Goal: Transaction & Acquisition: Purchase product/service

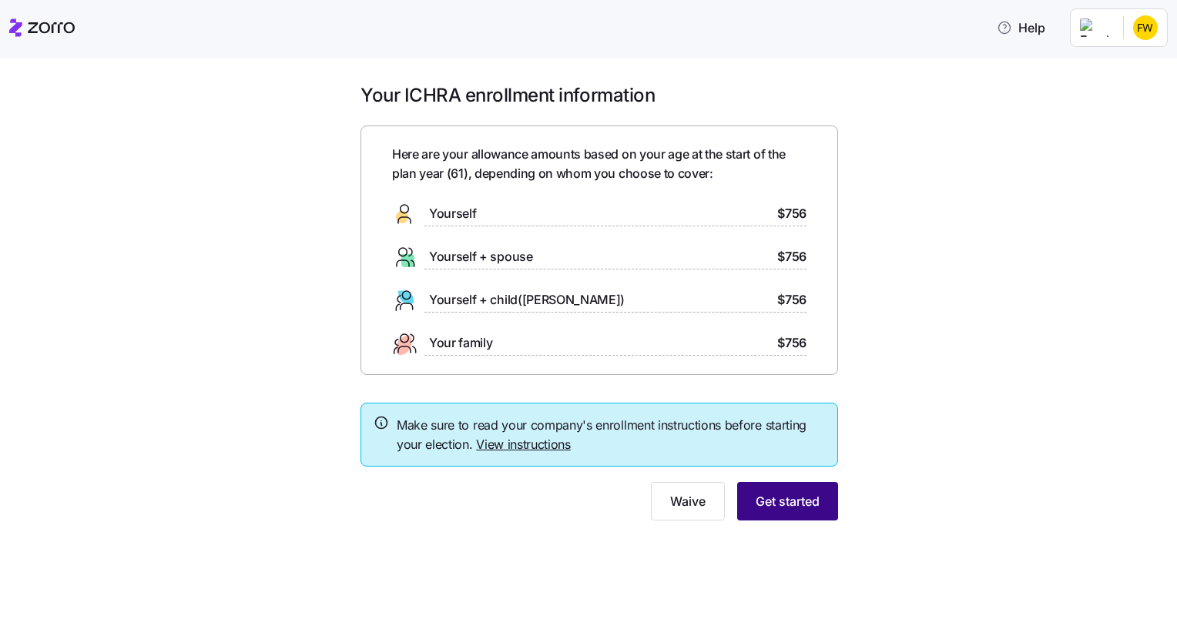
click at [780, 504] on span "Get started" at bounding box center [787, 501] width 64 height 18
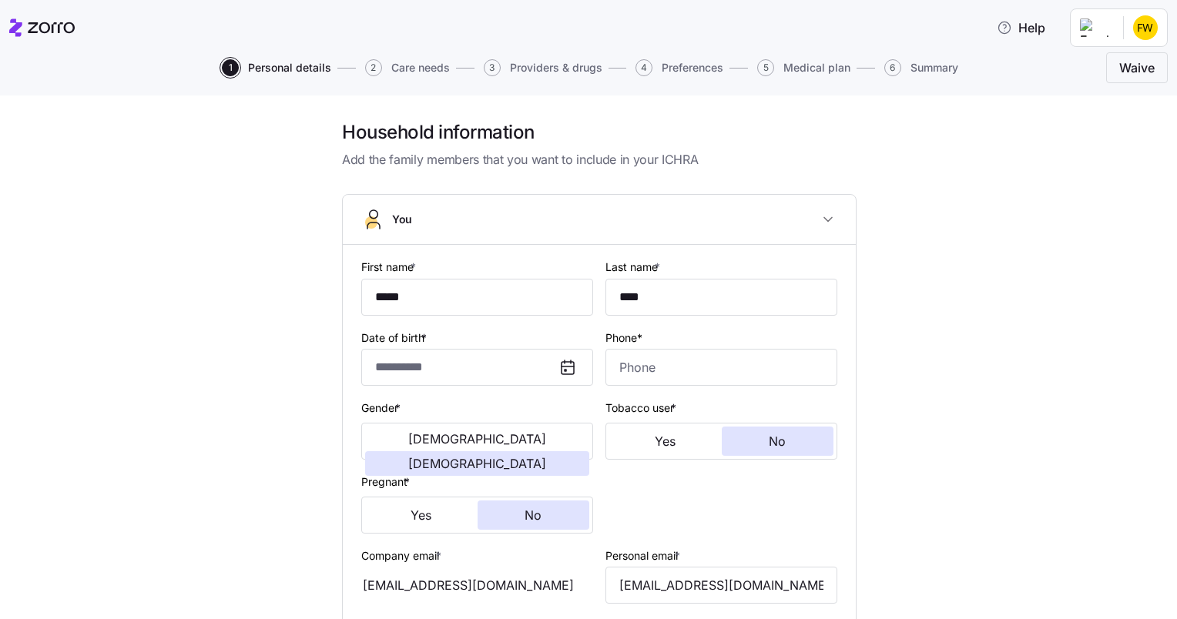
type input "**********"
type input "[PHONE_NUMBER]"
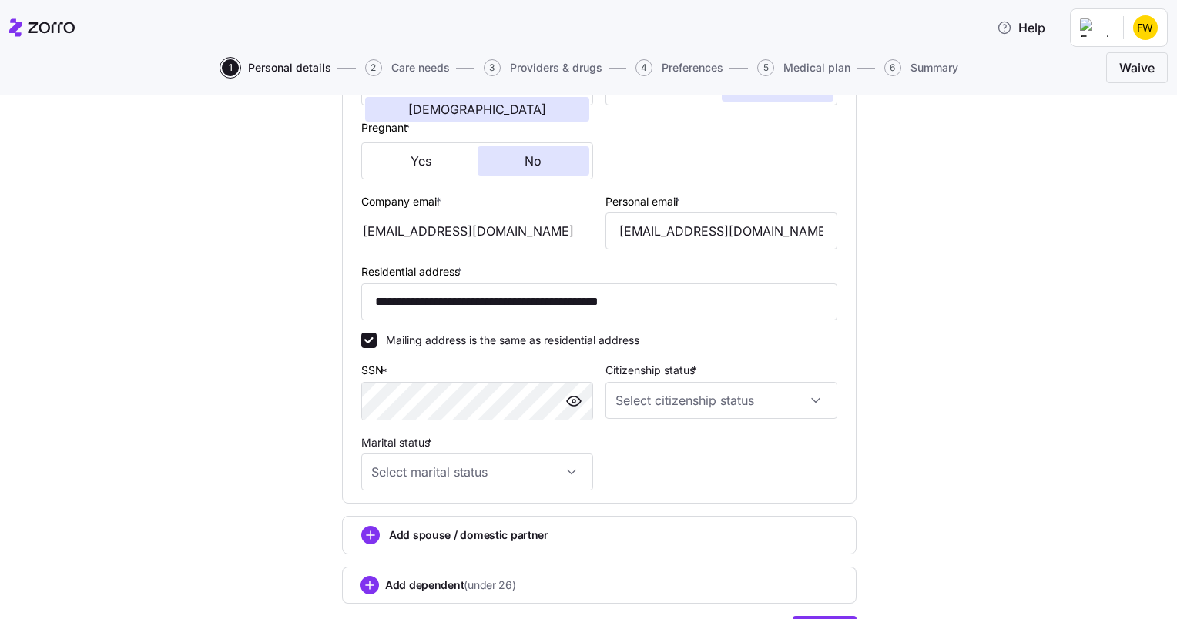
scroll to position [357, 0]
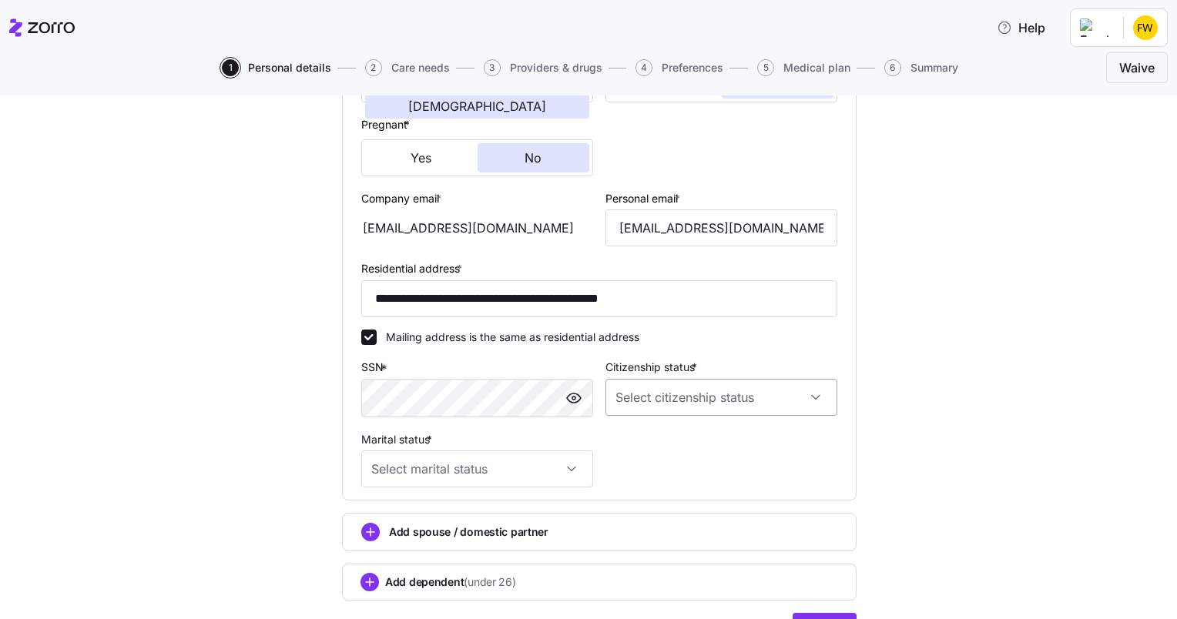
click at [631, 394] on input "Citizenship status *" at bounding box center [721, 397] width 232 height 37
click at [672, 473] on span "Resident alien" at bounding box center [653, 473] width 70 height 17
type input "Resident alien"
click at [570, 469] on input "Marital status *" at bounding box center [477, 469] width 232 height 37
click at [424, 537] on div "Married" at bounding box center [470, 546] width 219 height 32
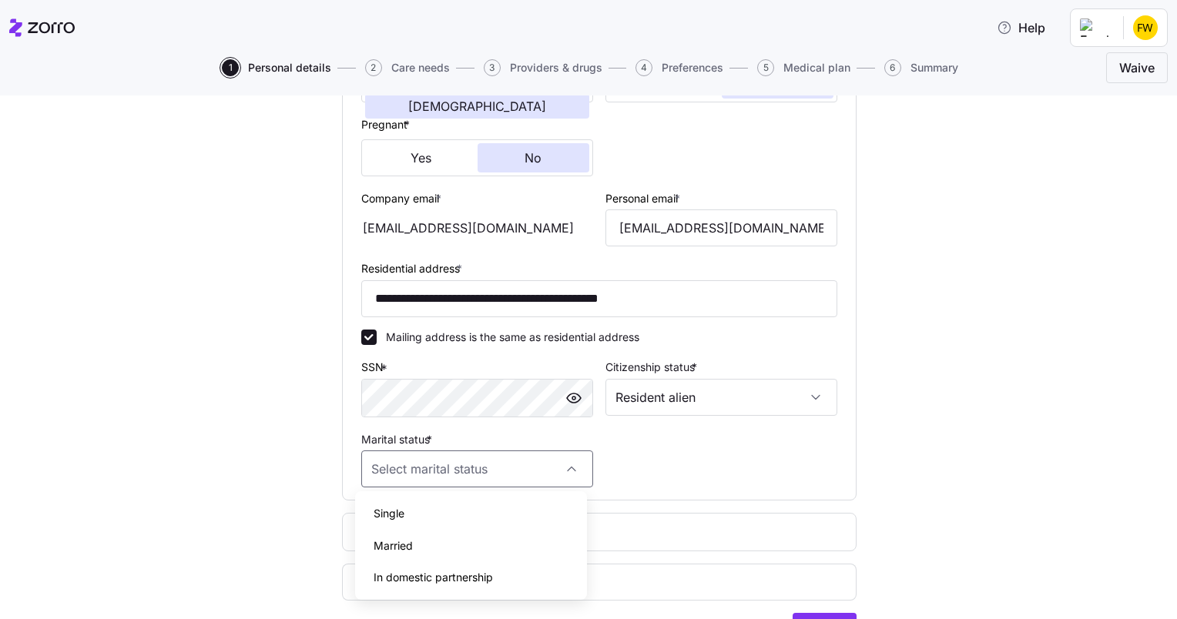
type input "Married"
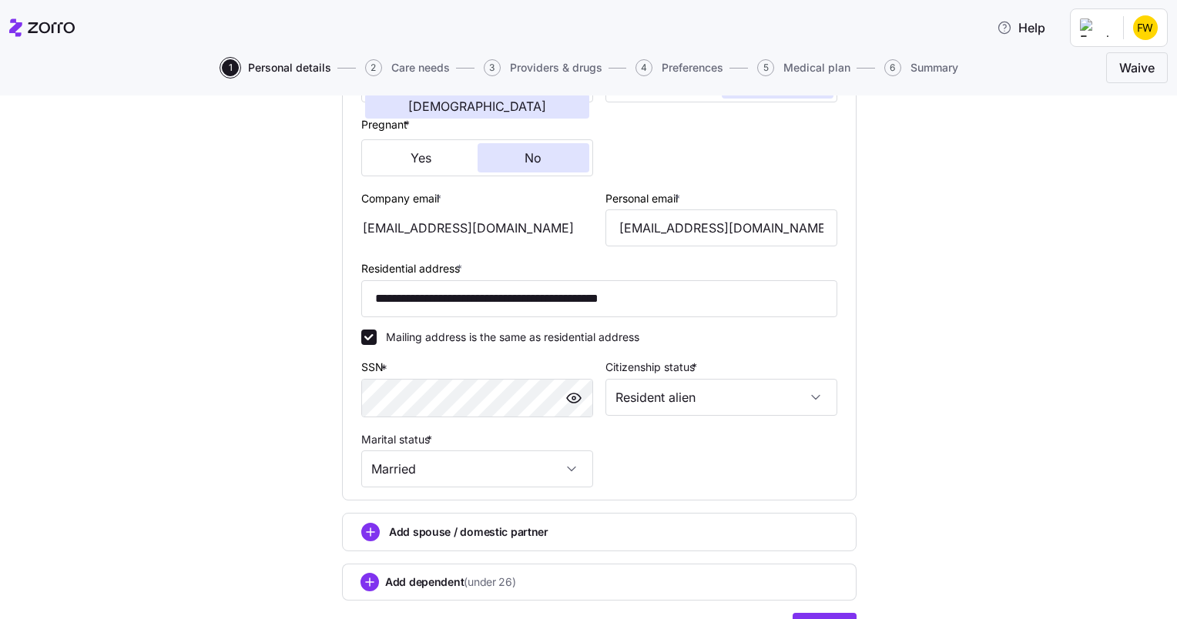
scroll to position [442, 0]
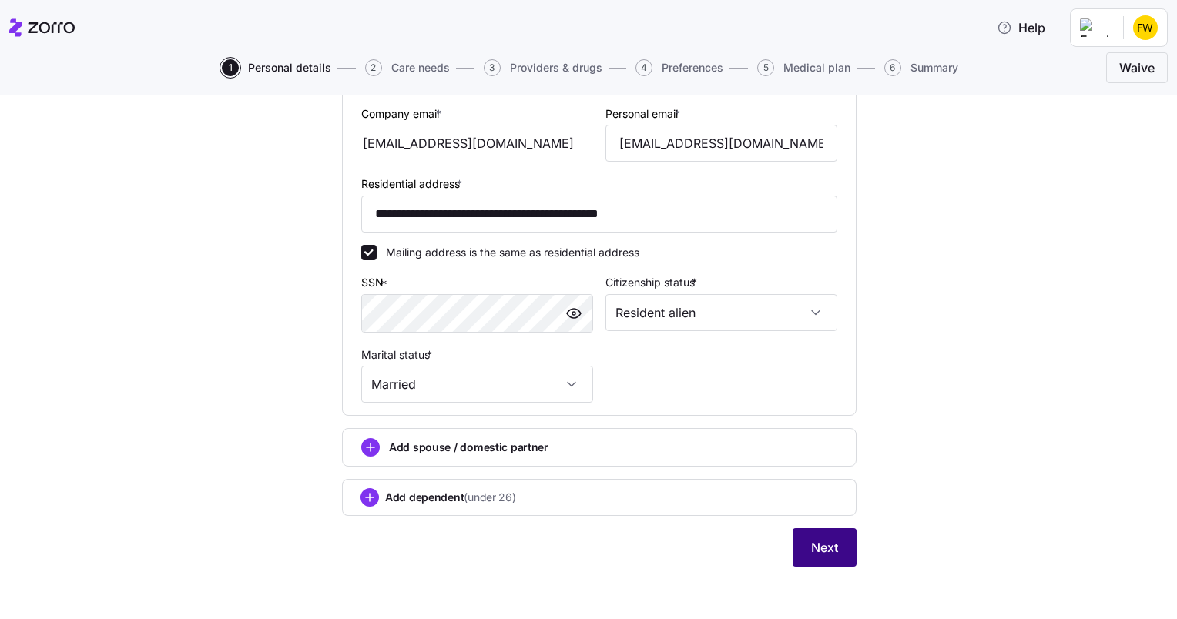
click at [824, 544] on span "Next" at bounding box center [824, 547] width 27 height 18
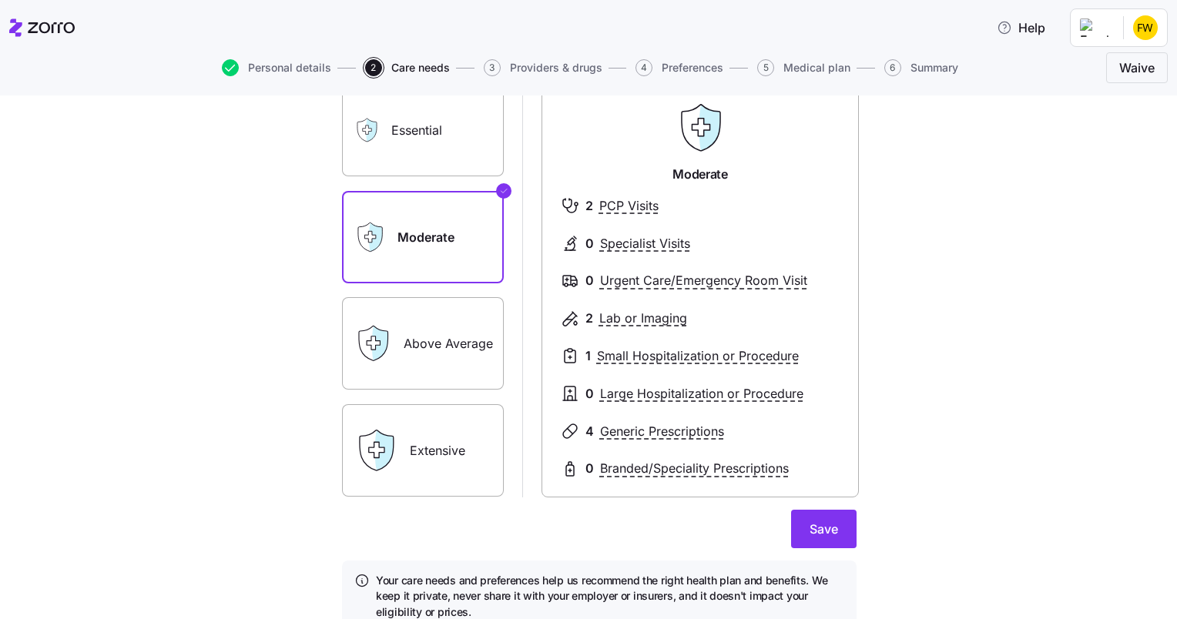
scroll to position [120, 0]
click at [434, 367] on label "Above Average" at bounding box center [423, 342] width 162 height 92
click at [0, 0] on input "Above Average" at bounding box center [0, 0] width 0 height 0
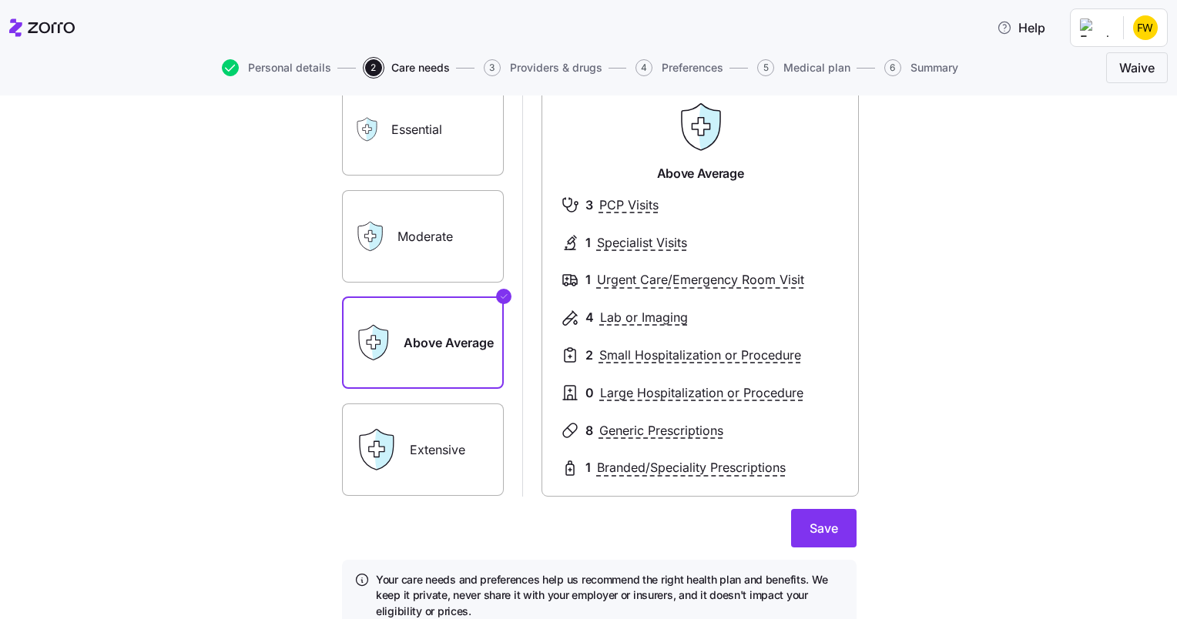
click at [428, 444] on label "Extensive" at bounding box center [423, 450] width 162 height 92
click at [0, 0] on input "Extensive" at bounding box center [0, 0] width 0 height 0
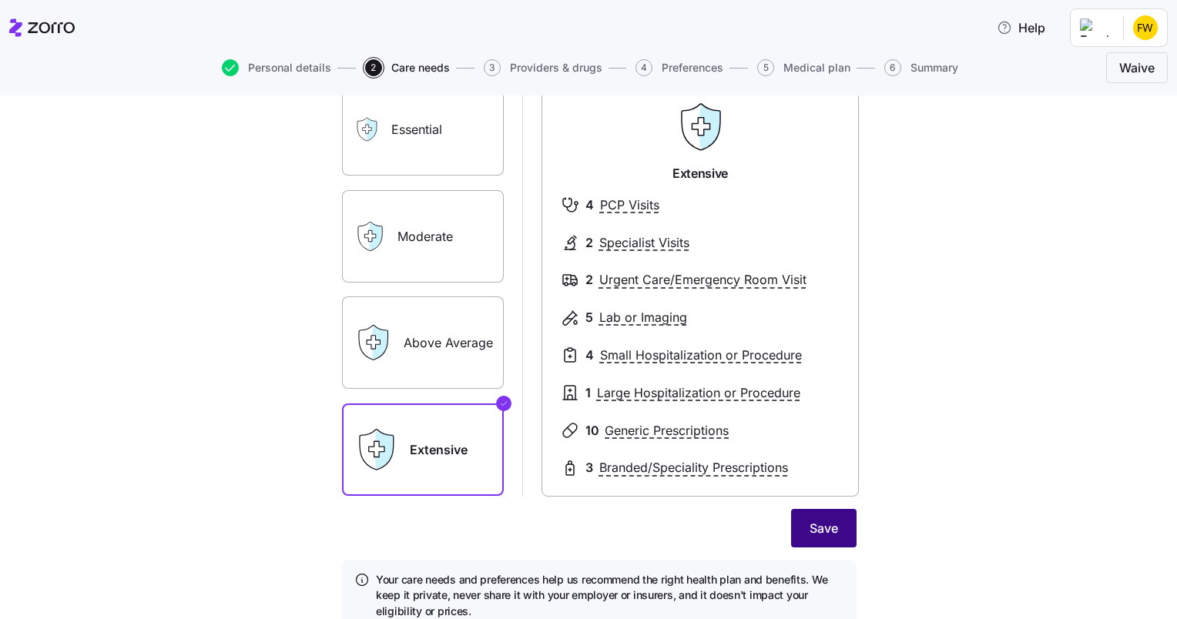
click at [839, 527] on button "Save" at bounding box center [823, 528] width 65 height 39
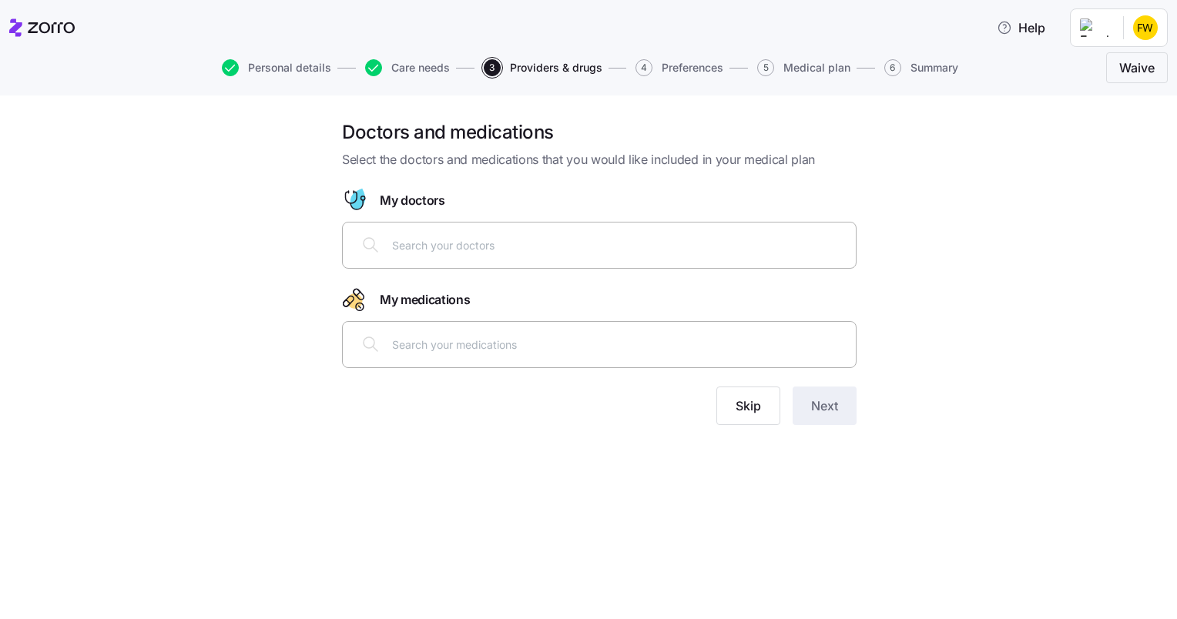
click at [404, 246] on input "text" at bounding box center [619, 244] width 454 height 17
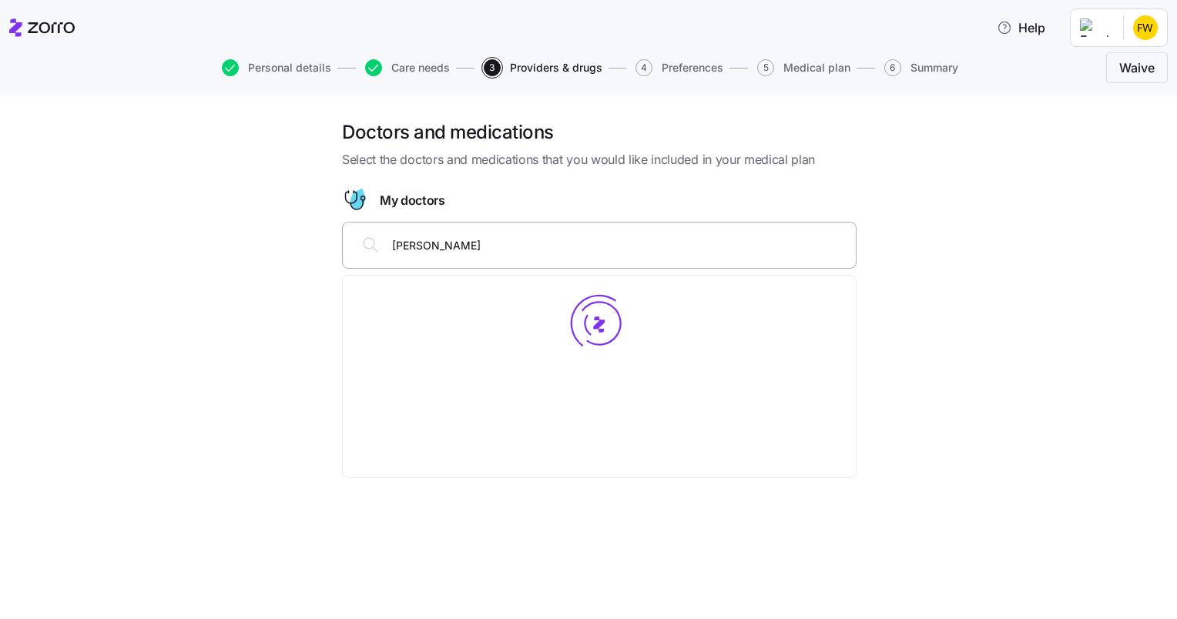
type input "[PERSON_NAME]"
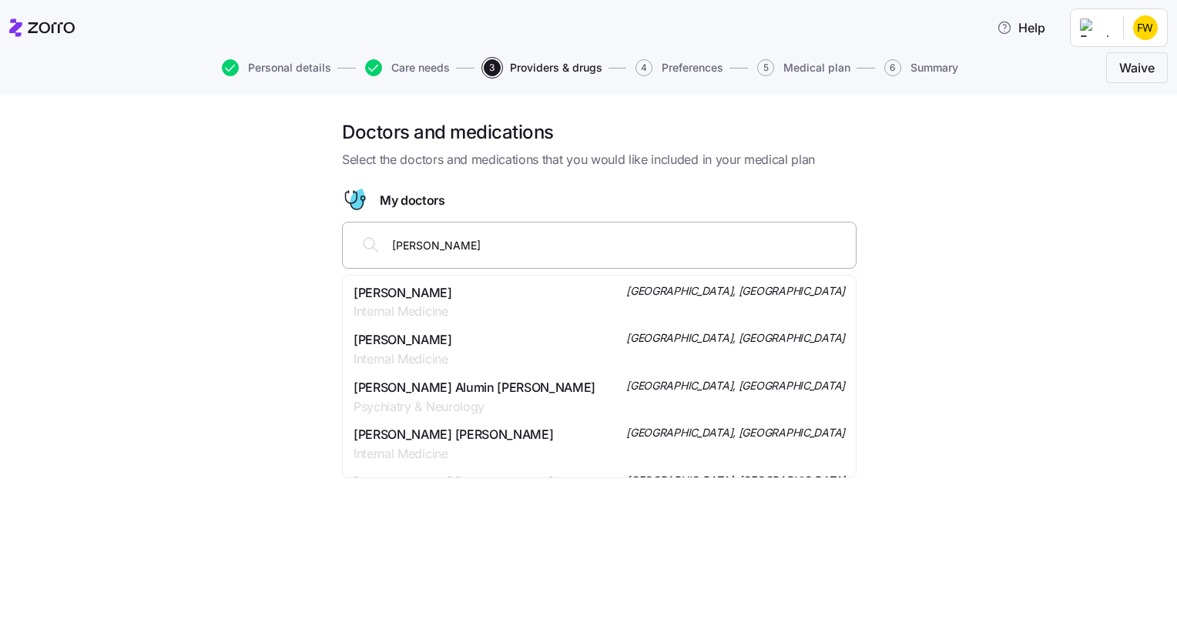
click at [471, 289] on div "[PERSON_NAME] Internal Medicine [GEOGRAPHIC_DATA], [GEOGRAPHIC_DATA]" at bounding box center [598, 302] width 491 height 39
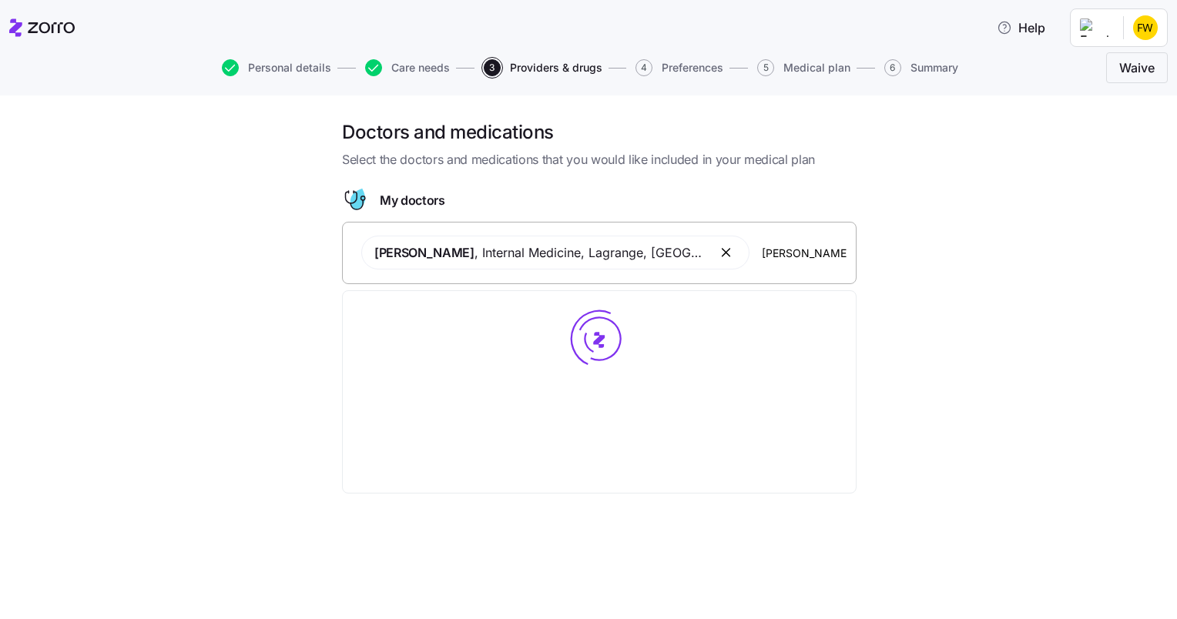
type input "[PERSON_NAME]"
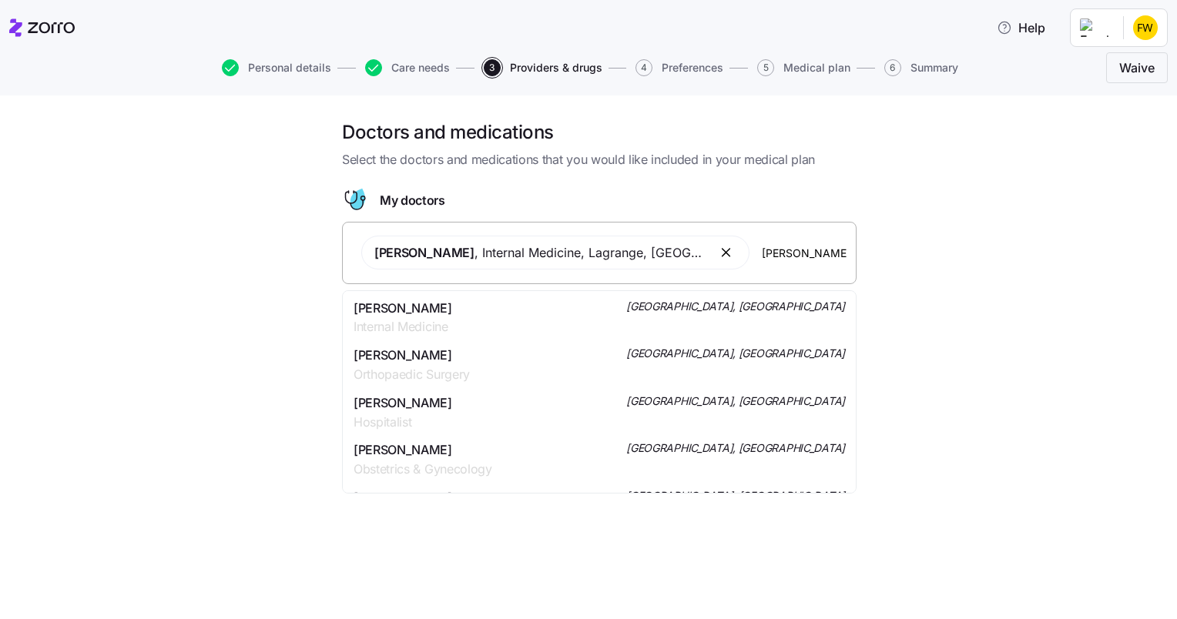
click at [441, 313] on span "[PERSON_NAME]" at bounding box center [402, 308] width 99 height 19
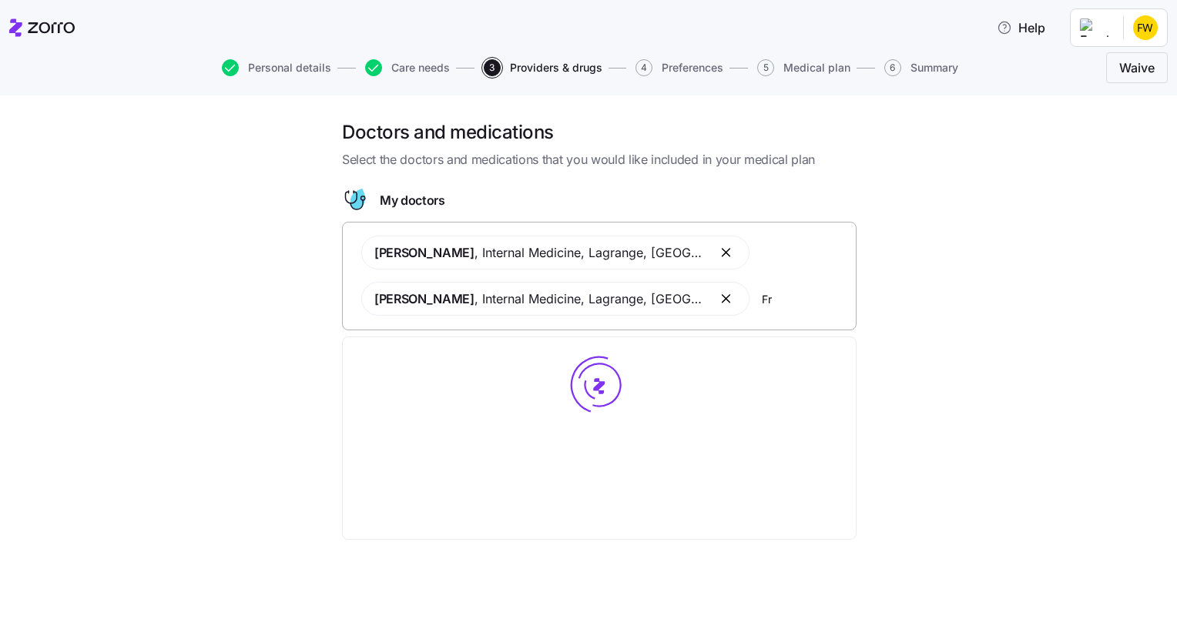
type input "F"
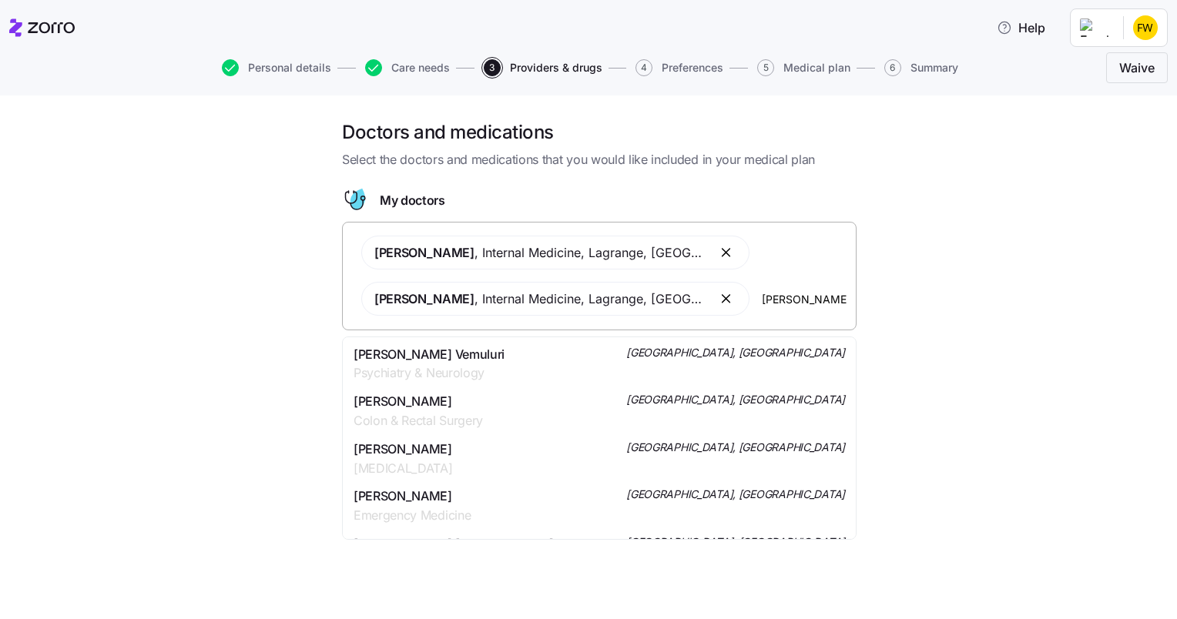
type input "[PERSON_NAME]"
click at [527, 363] on div "Dr. [PERSON_NAME] [PERSON_NAME] Urology [GEOGRAPHIC_DATA], [GEOGRAPHIC_DATA]" at bounding box center [598, 364] width 491 height 39
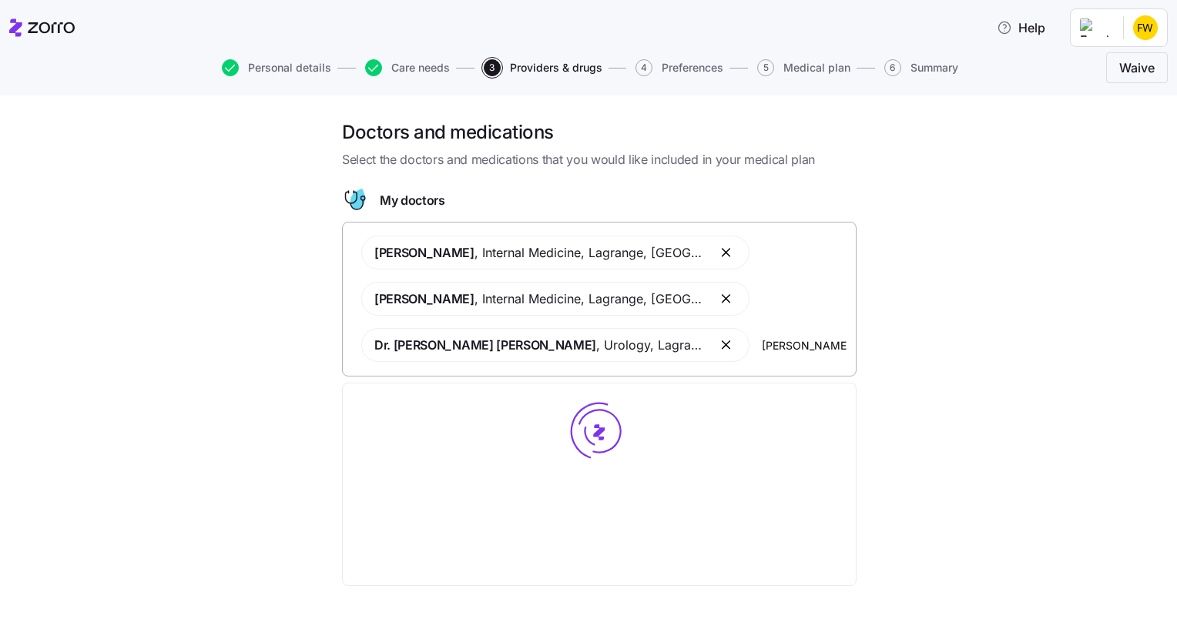
type input "Dr. [PERSON_NAME]"
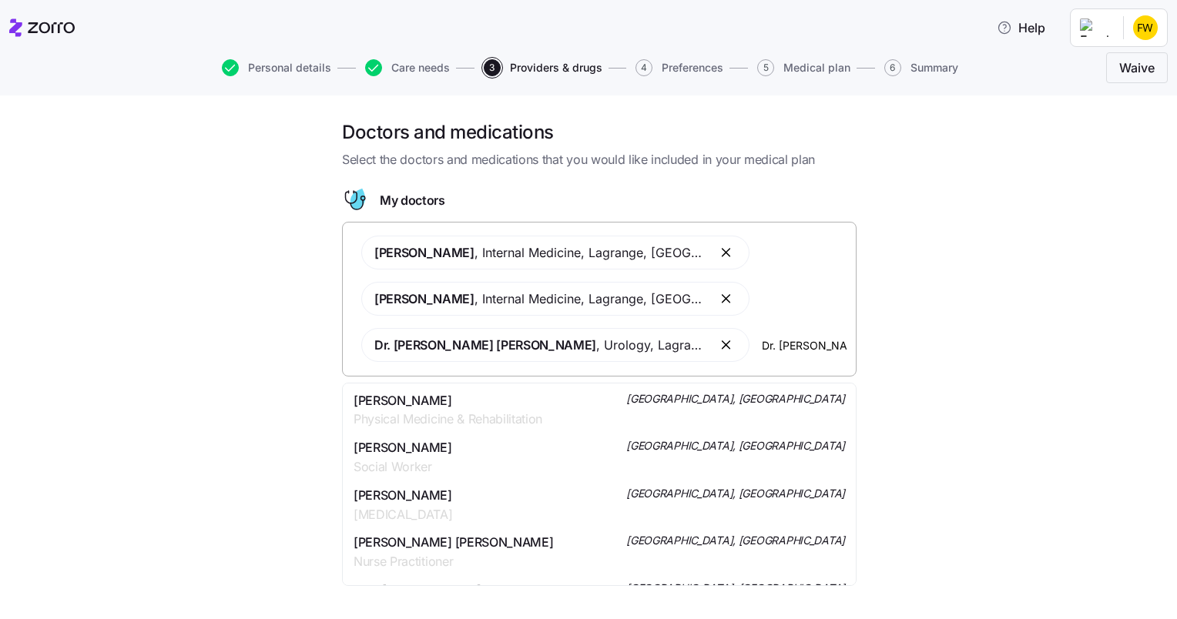
click at [470, 419] on span "Physical Medicine & Rehabilitation" at bounding box center [447, 419] width 189 height 19
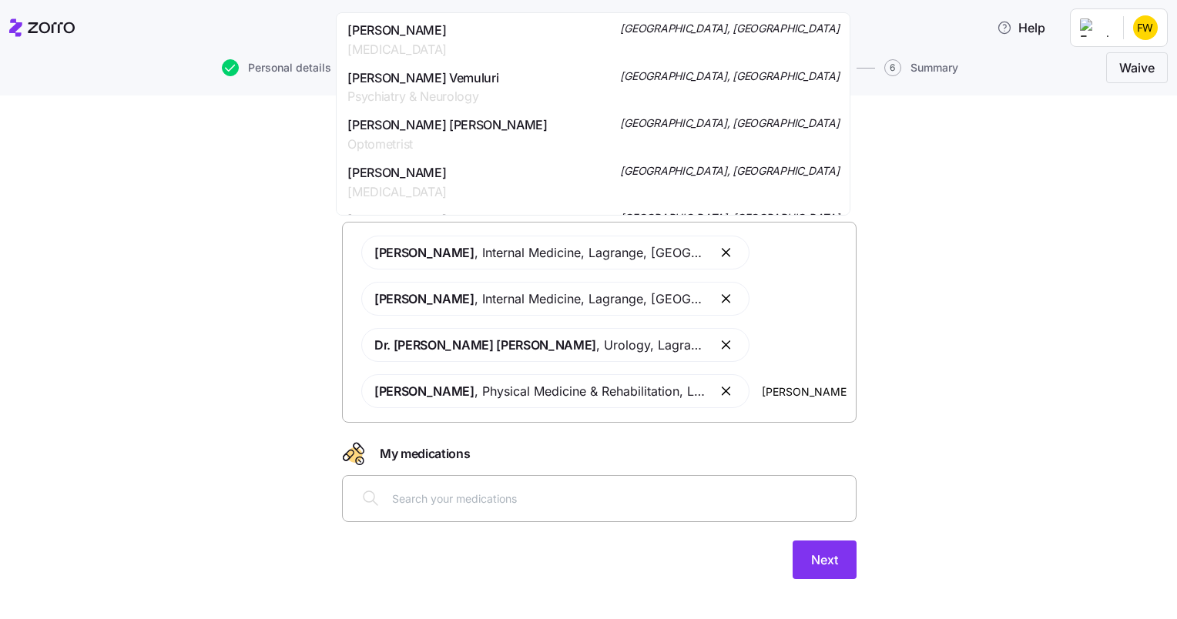
type input "[PERSON_NAME]"
click at [417, 47] on span "Internal Medicine" at bounding box center [396, 49] width 99 height 19
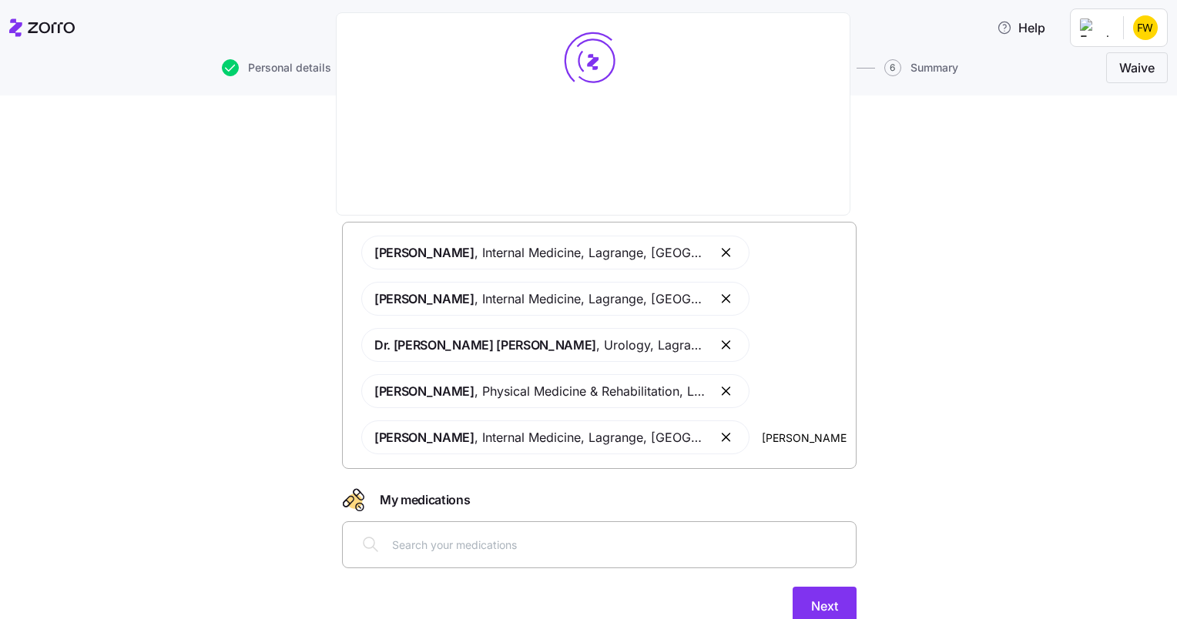
type input "[PERSON_NAME] [PERSON_NAME]"
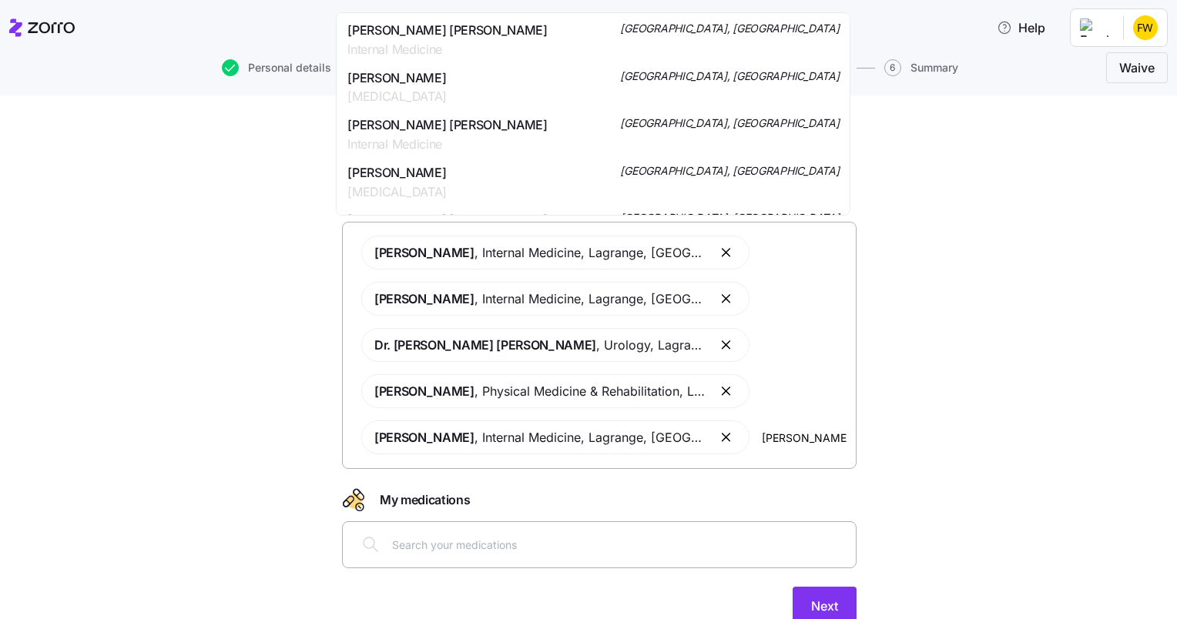
click at [481, 34] on span "[PERSON_NAME] [PERSON_NAME]" at bounding box center [446, 30] width 199 height 19
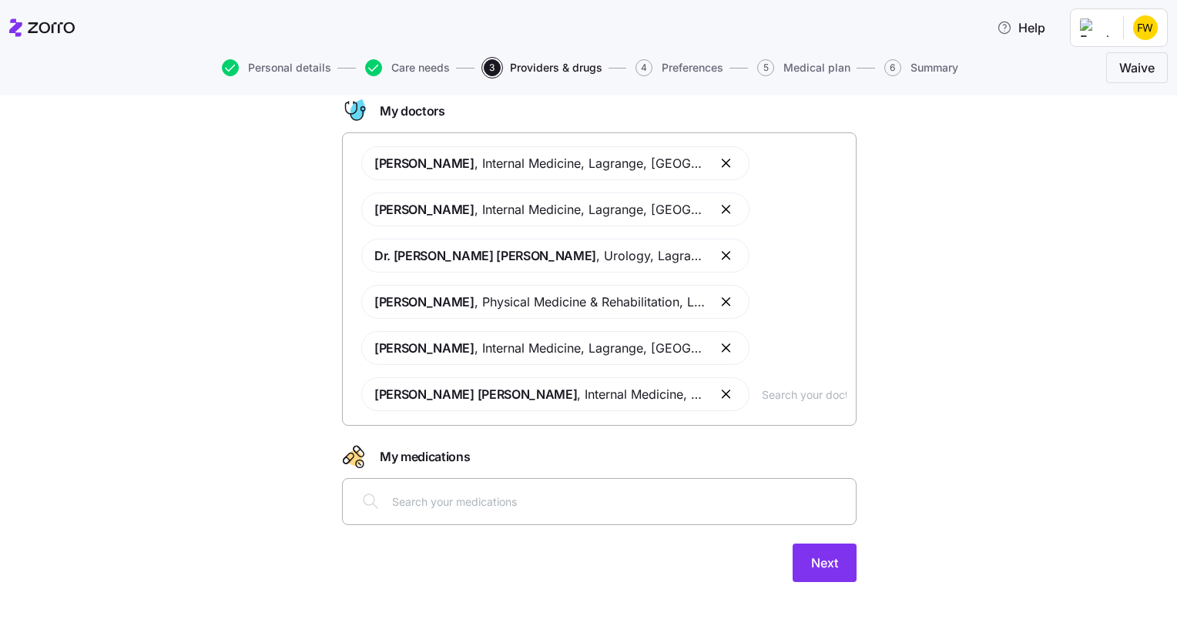
scroll to position [107, 0]
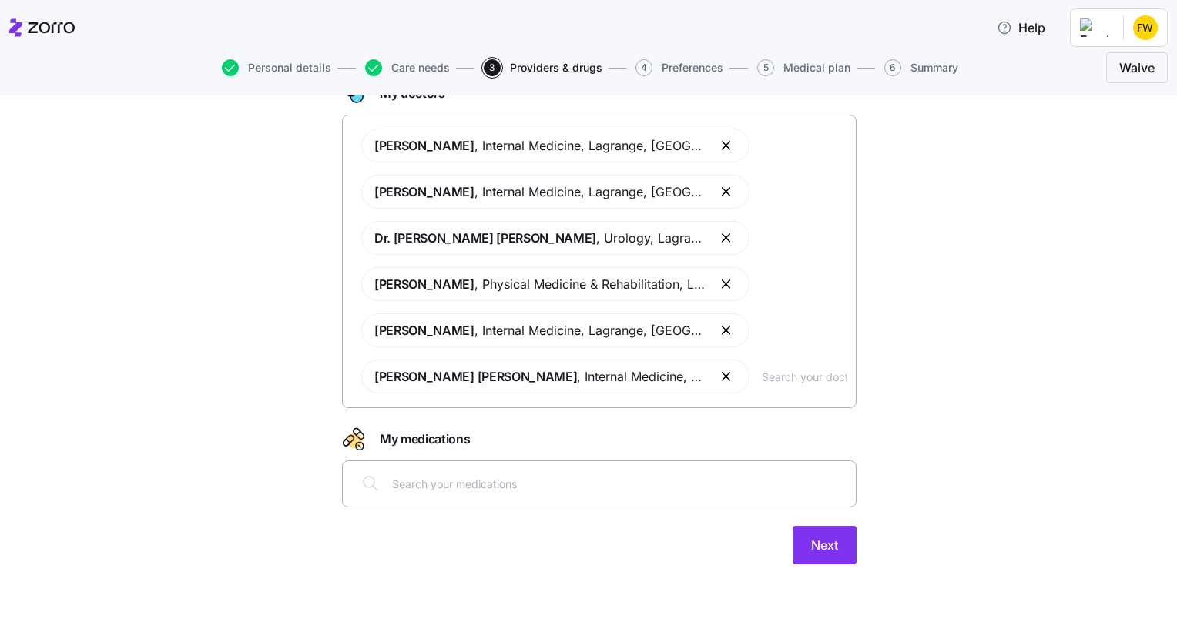
click at [773, 382] on input "text" at bounding box center [804, 376] width 85 height 17
type input "K"
click at [397, 493] on div at bounding box center [599, 483] width 494 height 37
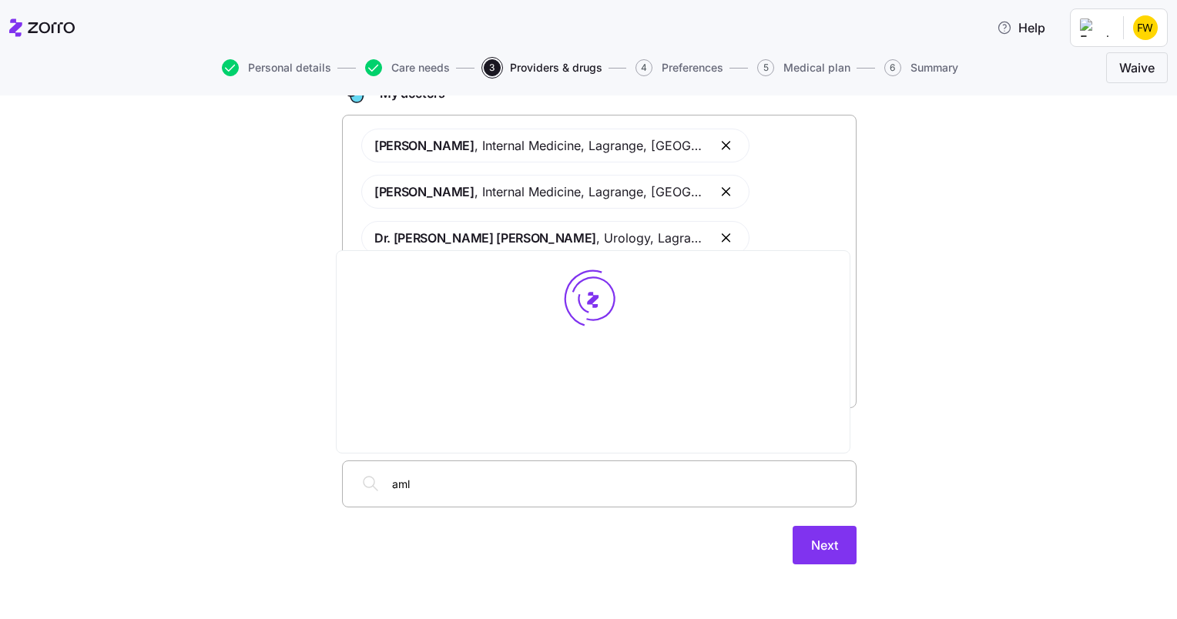
type input "amlo"
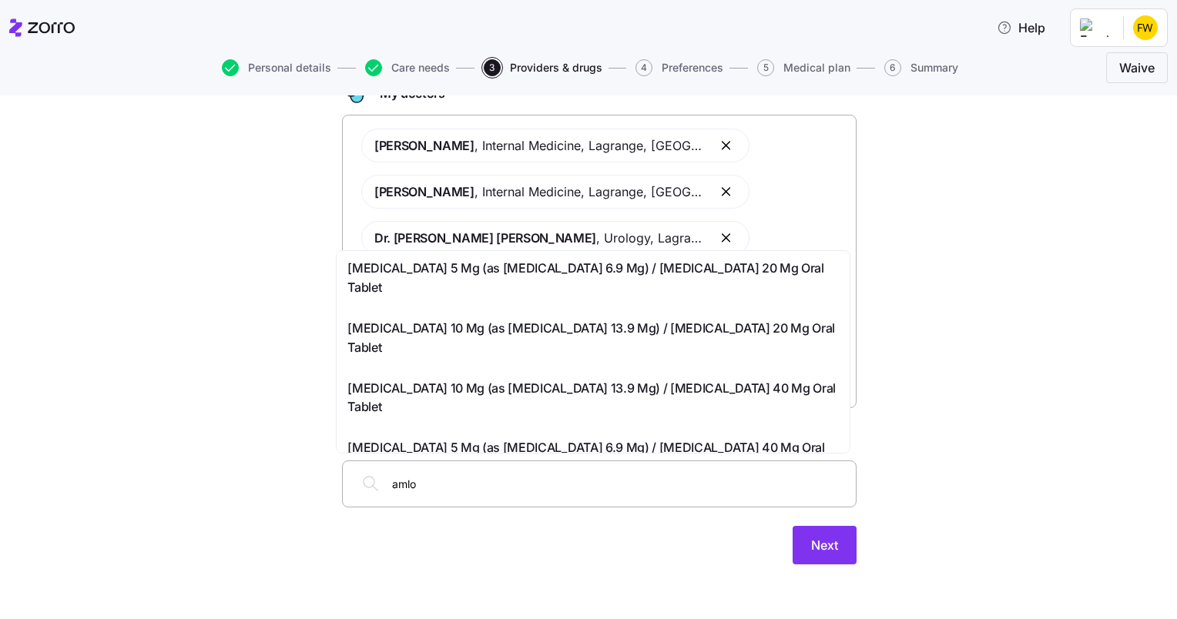
click at [404, 283] on span "[MEDICAL_DATA] 5 Mg (as [MEDICAL_DATA] 6.9 Mg) / [MEDICAL_DATA] 20 Mg Oral Tabl…" at bounding box center [592, 278] width 491 height 39
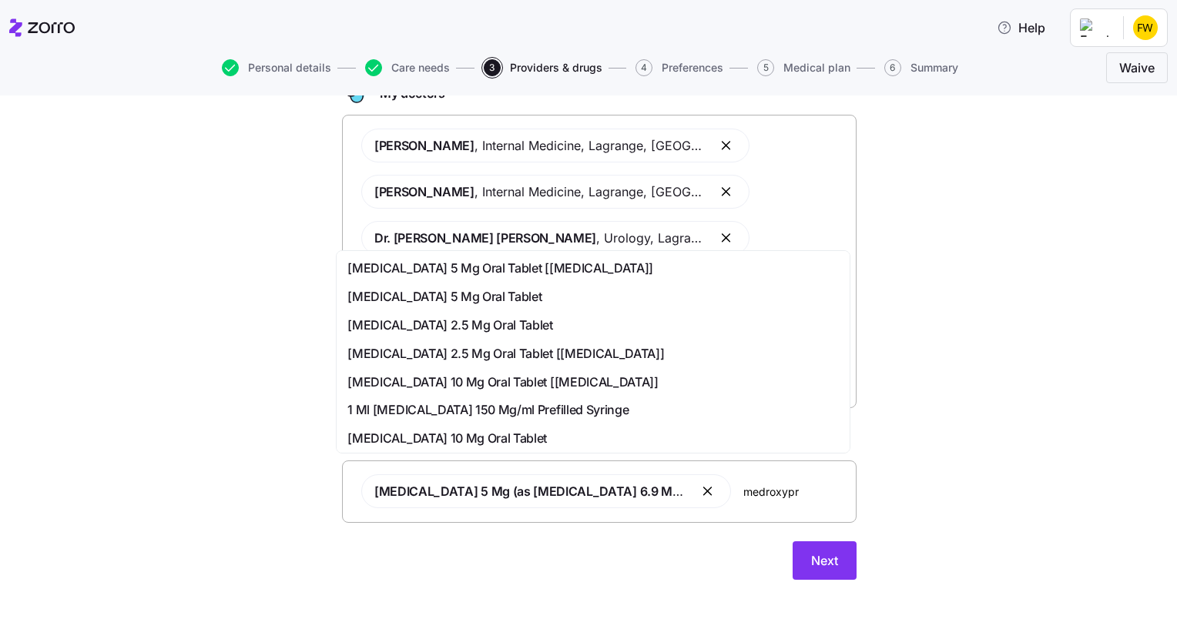
type input "medroxypro"
click at [552, 388] on span "[MEDICAL_DATA] 2.5 Mg Oral Tablet" at bounding box center [449, 382] width 205 height 19
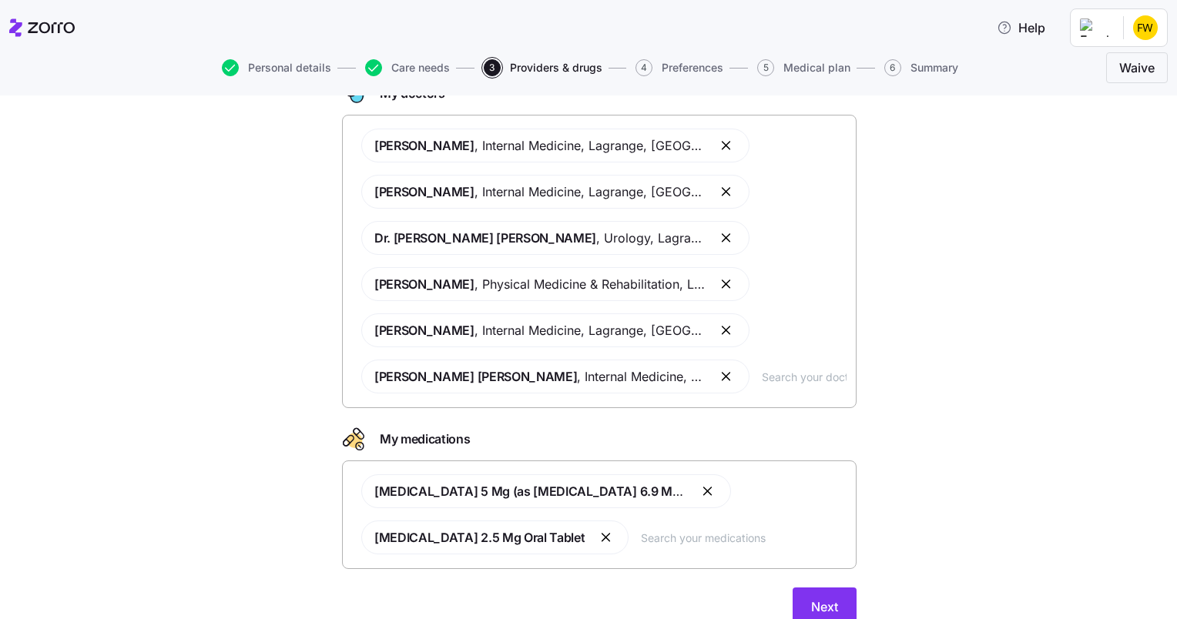
click at [731, 545] on input "text" at bounding box center [744, 537] width 206 height 17
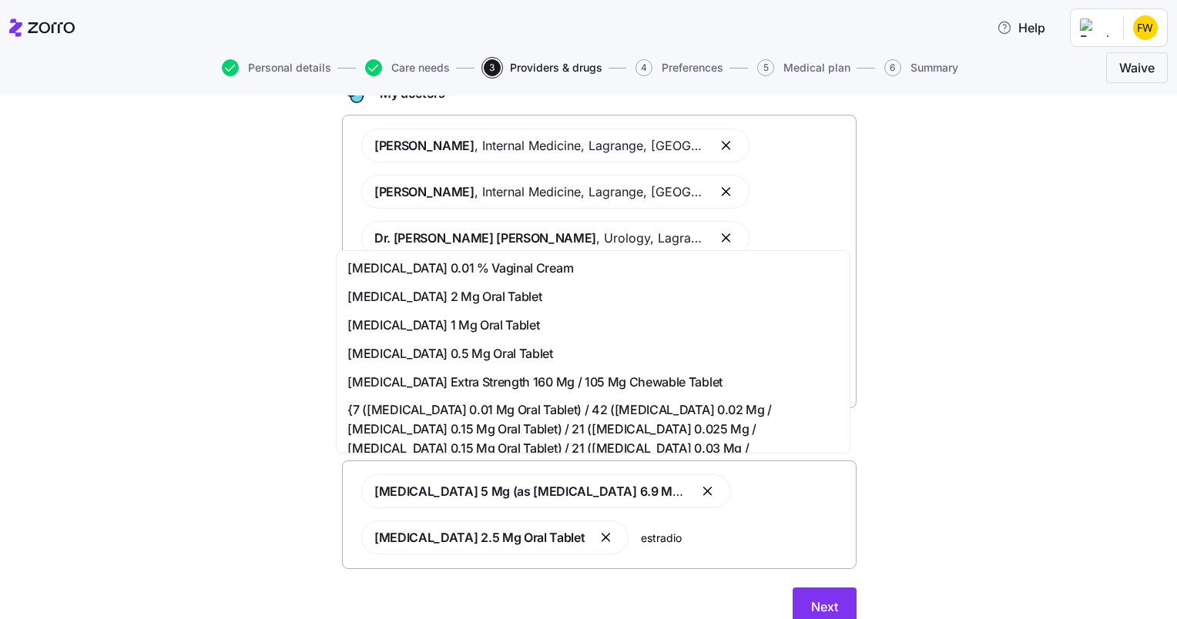
type input "[MEDICAL_DATA]"
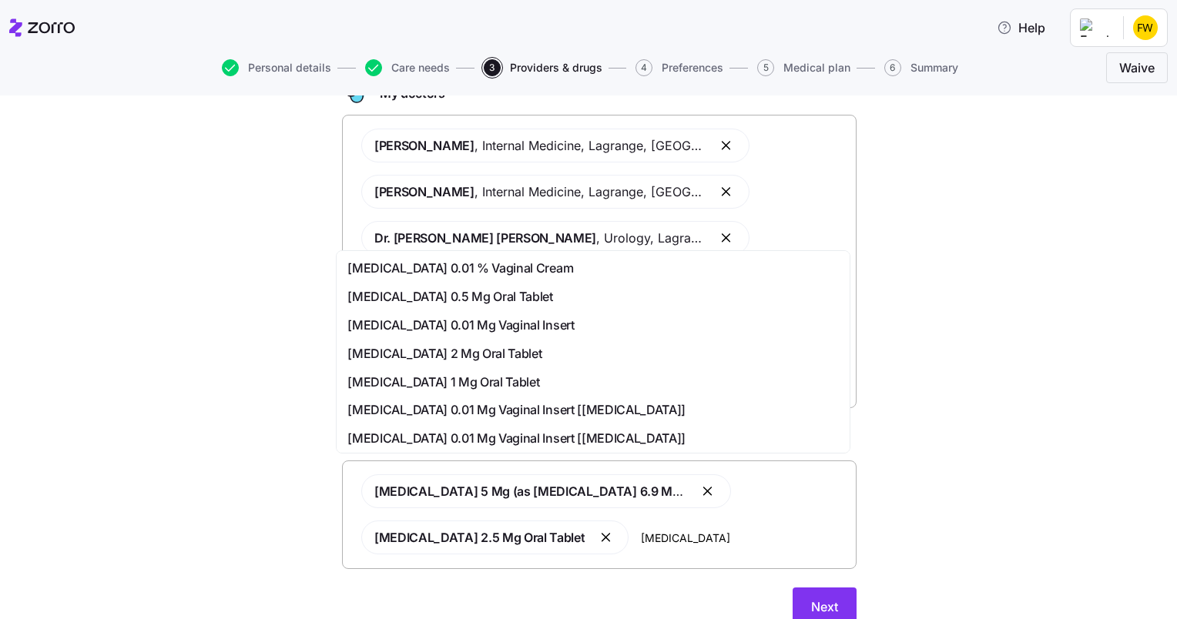
click at [474, 378] on span "[MEDICAL_DATA] 1 Mg Oral Tablet" at bounding box center [443, 382] width 192 height 19
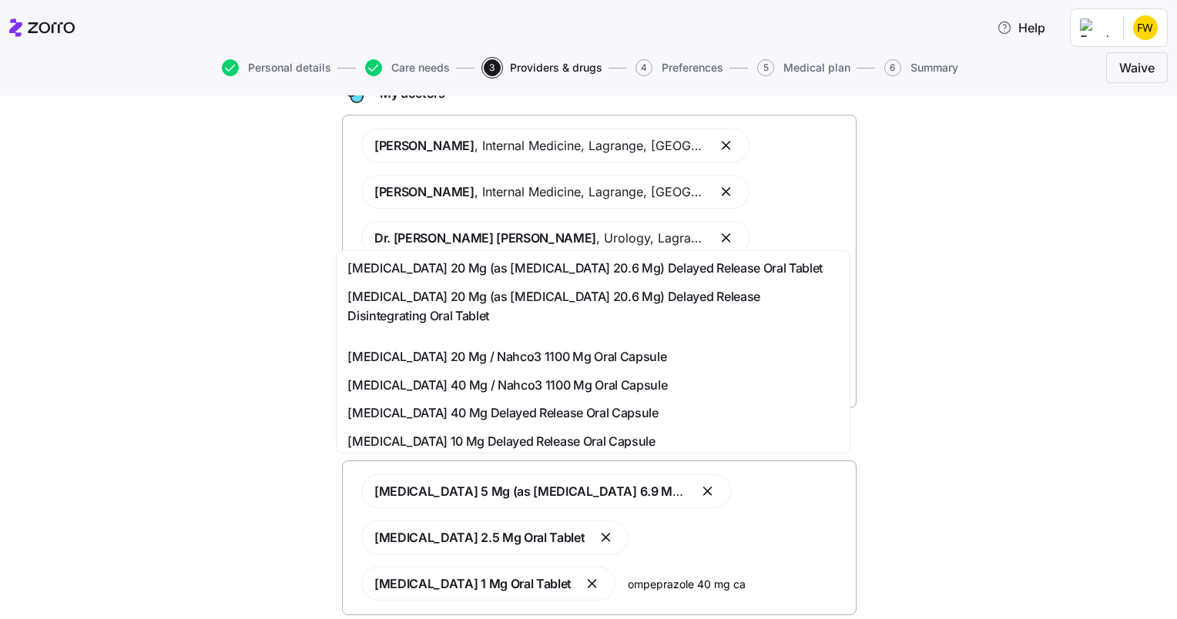
type input "ompeprazole 40 mg cap"
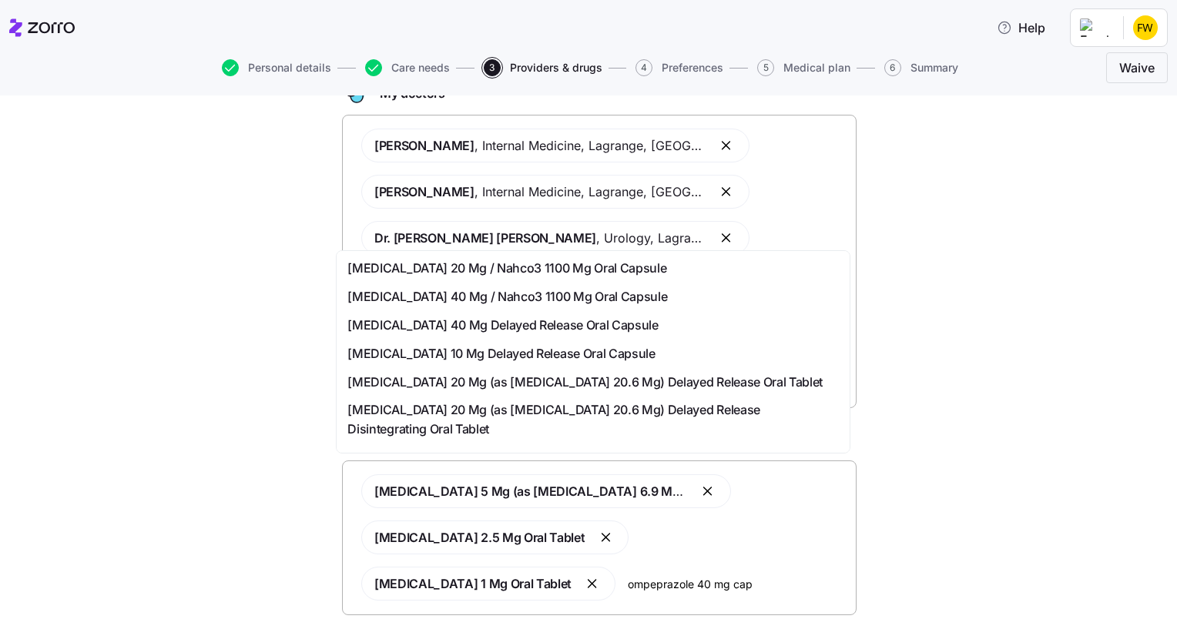
click at [511, 290] on span "[MEDICAL_DATA] 40 Mg / Nahco3 1100 Mg Oral Capsule" at bounding box center [507, 296] width 320 height 19
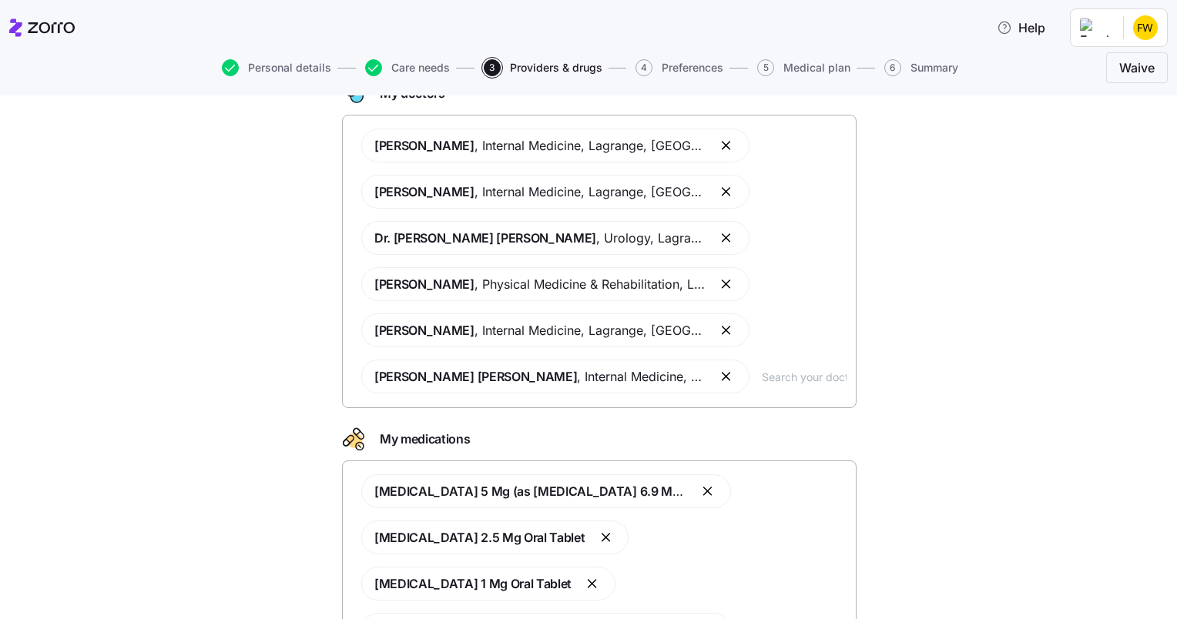
scroll to position [261, 0]
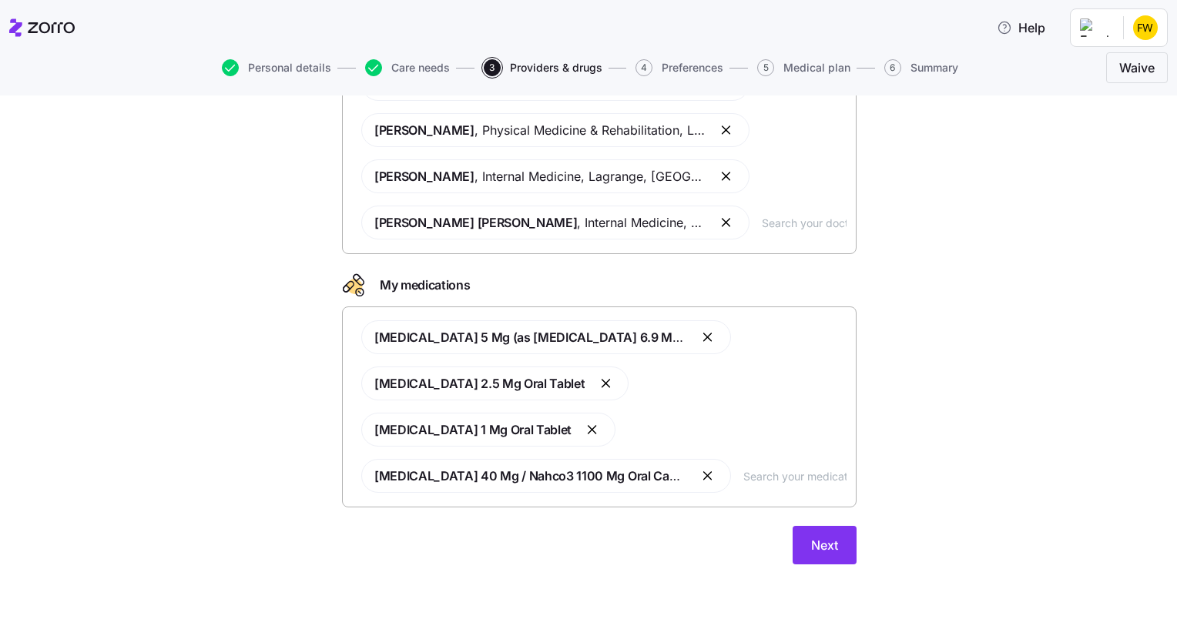
click at [743, 484] on input "text" at bounding box center [794, 475] width 103 height 17
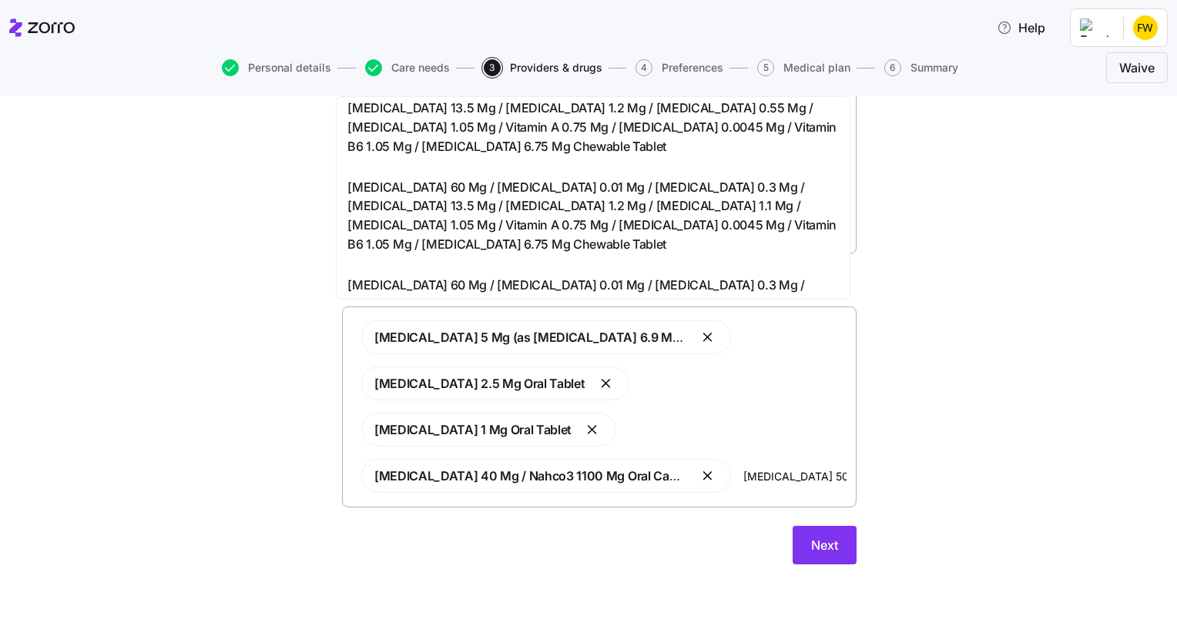
scroll to position [0, 0]
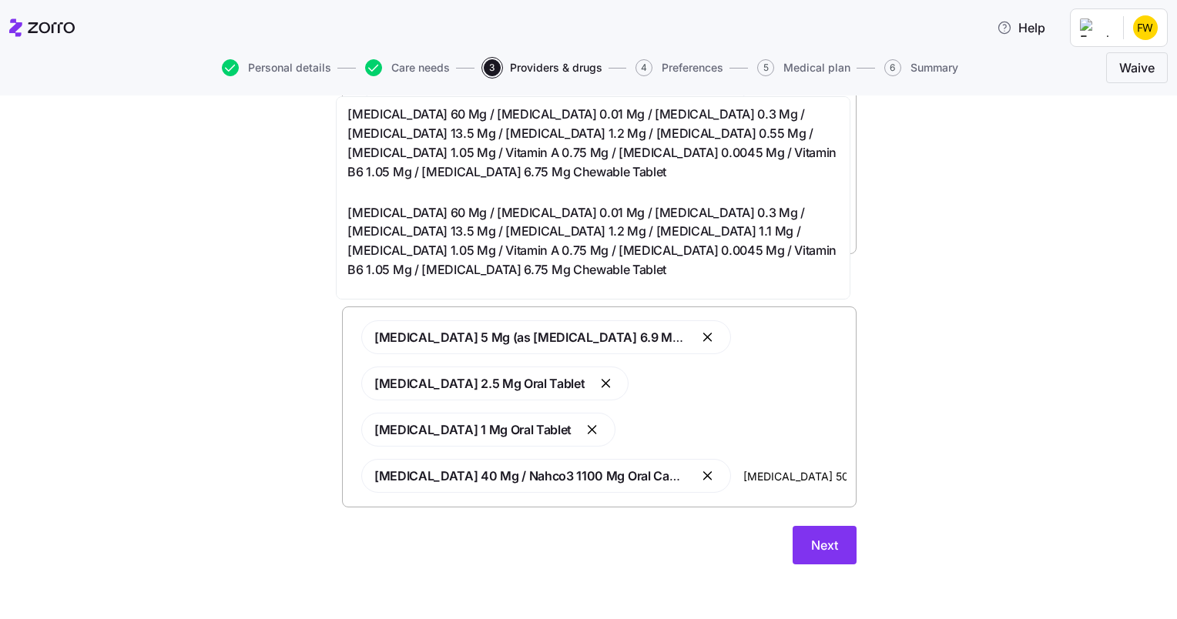
click at [807, 470] on input "[MEDICAL_DATA] 50,000" at bounding box center [794, 475] width 103 height 17
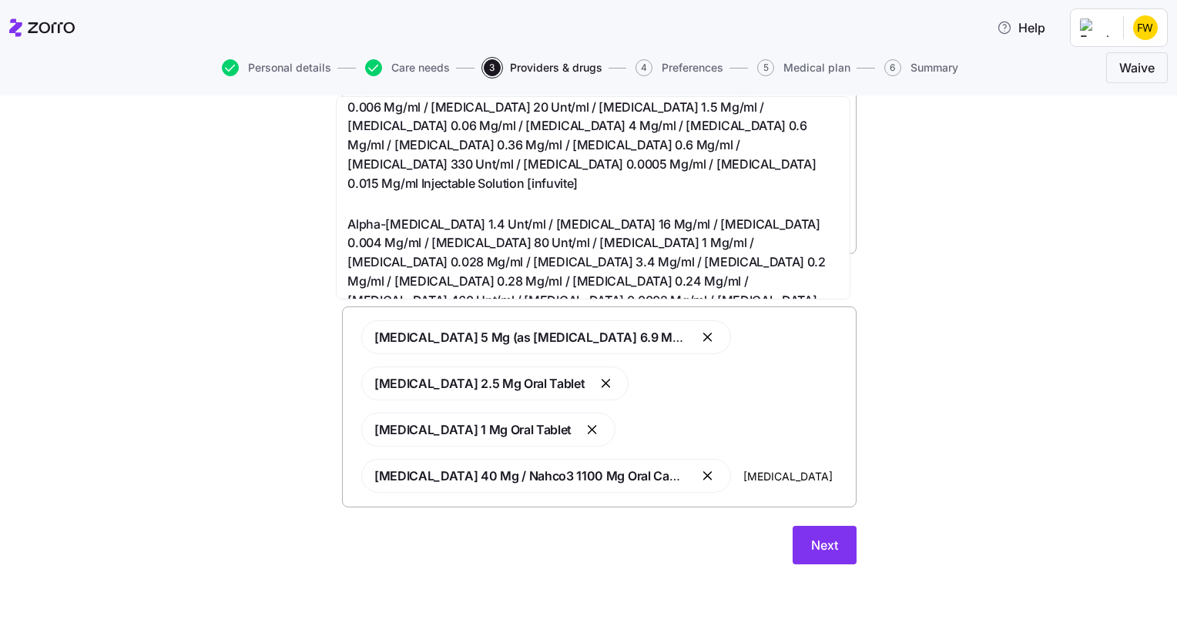
scroll to position [864, 0]
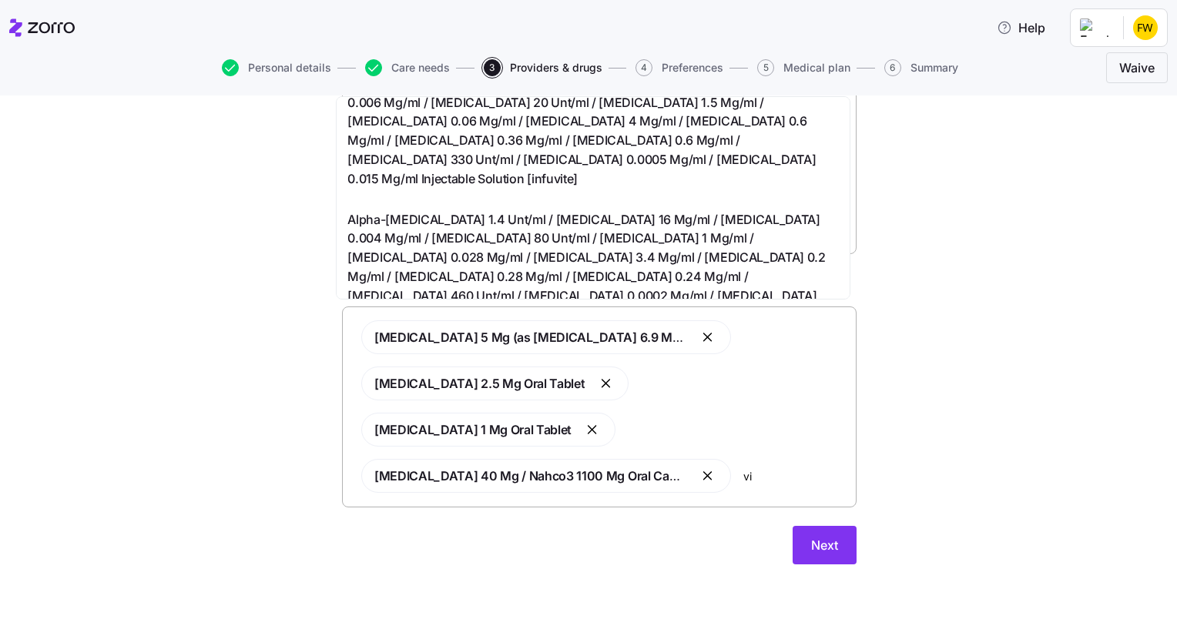
type input "v"
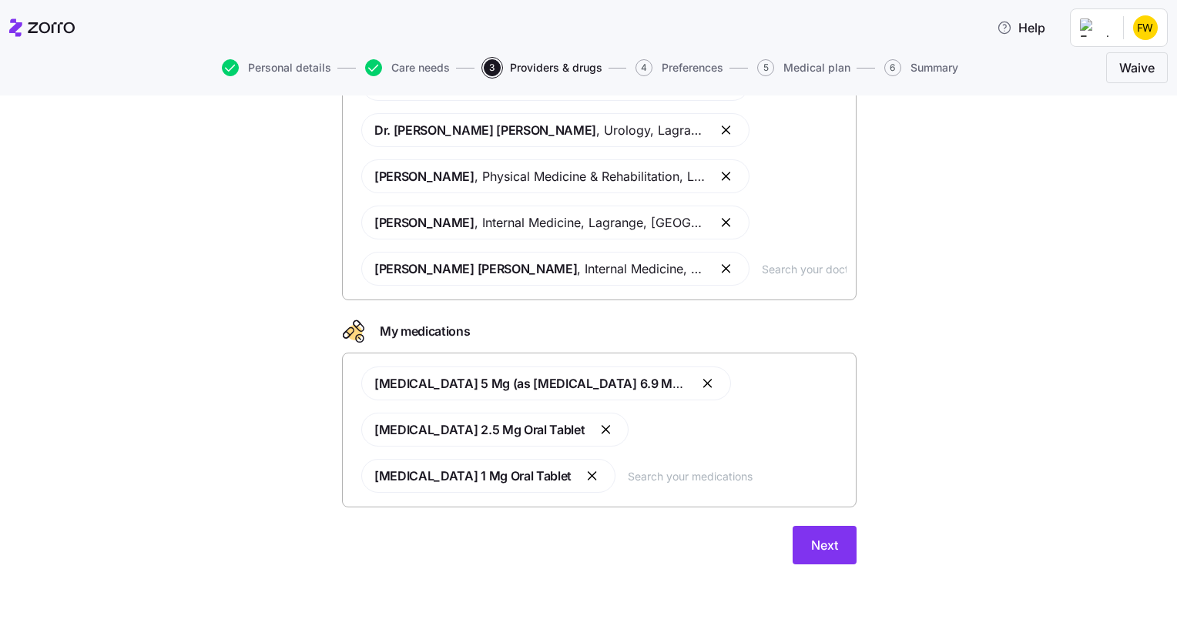
scroll to position [215, 0]
click at [825, 542] on span "Next" at bounding box center [824, 545] width 27 height 18
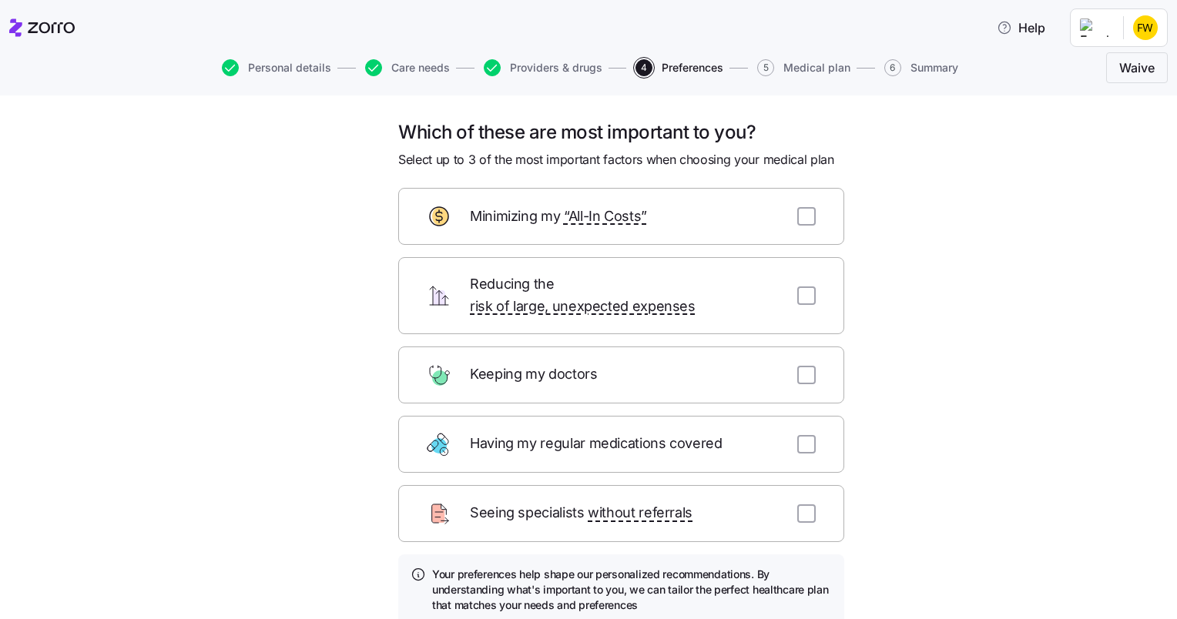
click at [931, 492] on div "Which of these are most important to you? Select up to 3 of the most important …" at bounding box center [599, 418] width 1112 height 596
click at [803, 216] on input "checkbox" at bounding box center [806, 216] width 18 height 18
checkbox input "true"
click at [809, 290] on input "checkbox" at bounding box center [806, 295] width 18 height 18
checkbox input "true"
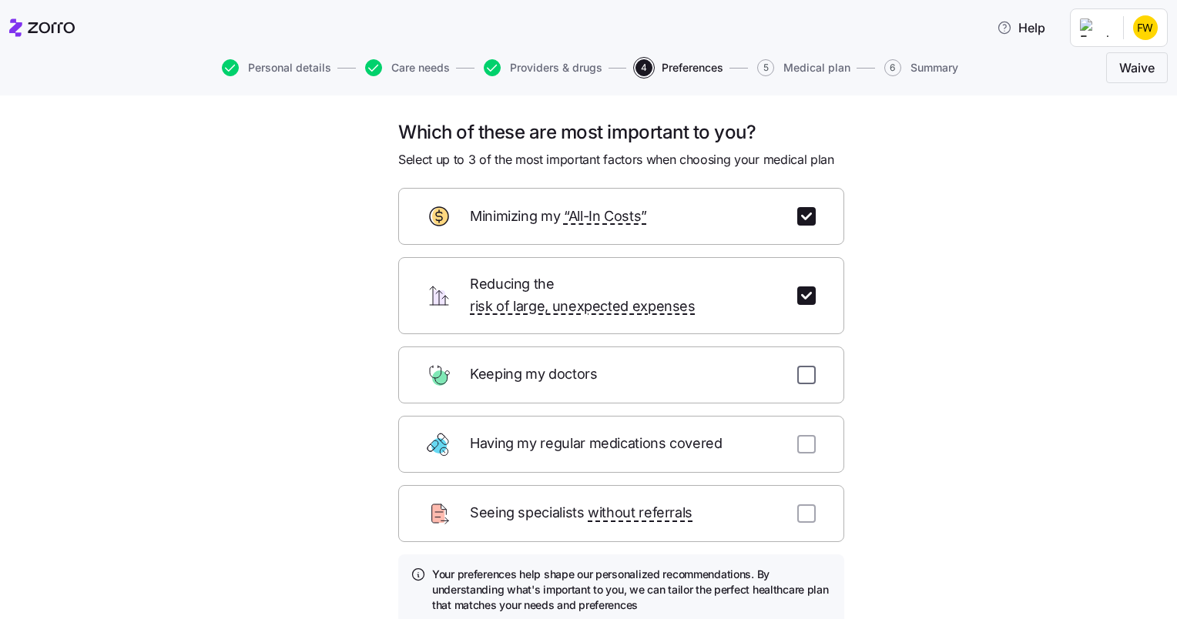
click at [801, 366] on input "checkbox" at bounding box center [806, 375] width 18 height 18
checkbox input "true"
click at [1166, 227] on div "Which of these are most important to you? Select up to 3 of the most important …" at bounding box center [588, 357] width 1177 height 524
click at [799, 286] on input "checkbox" at bounding box center [806, 295] width 18 height 18
checkbox input "false"
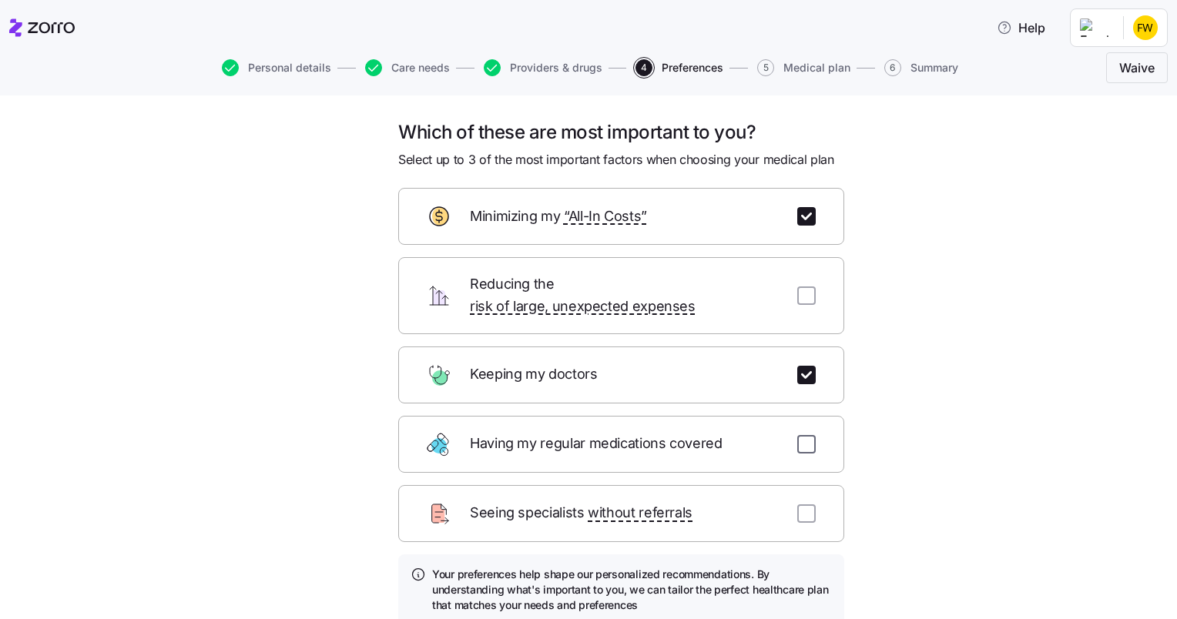
click at [798, 435] on input "checkbox" at bounding box center [806, 444] width 18 height 18
checkbox input "true"
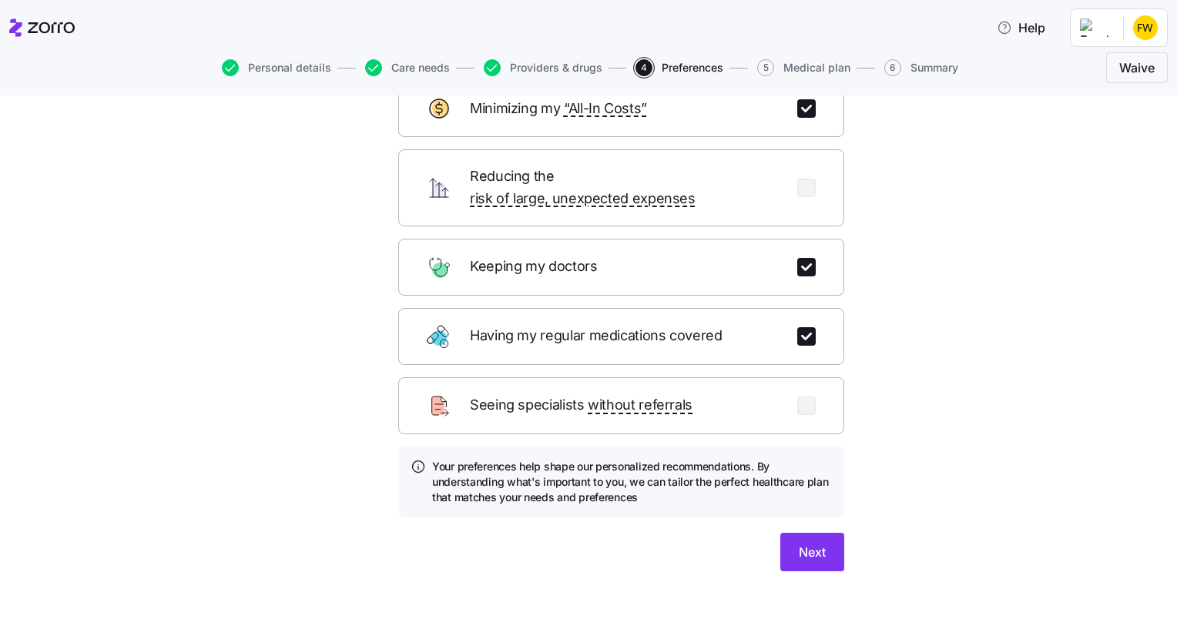
scroll to position [113, 0]
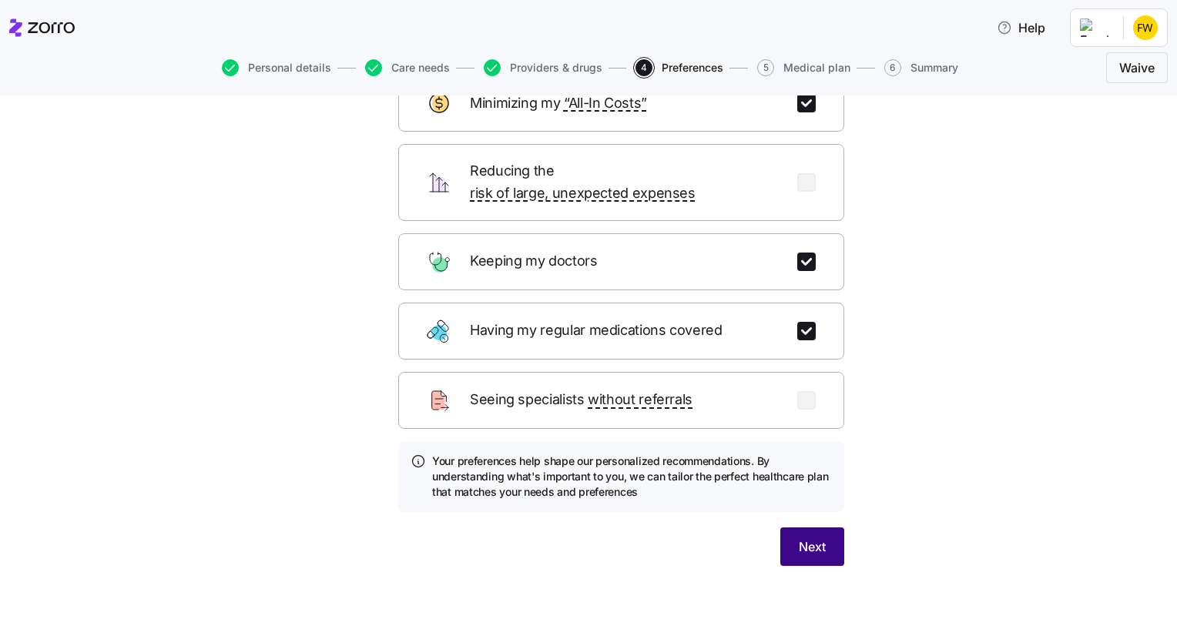
click at [799, 538] on span "Next" at bounding box center [812, 547] width 27 height 18
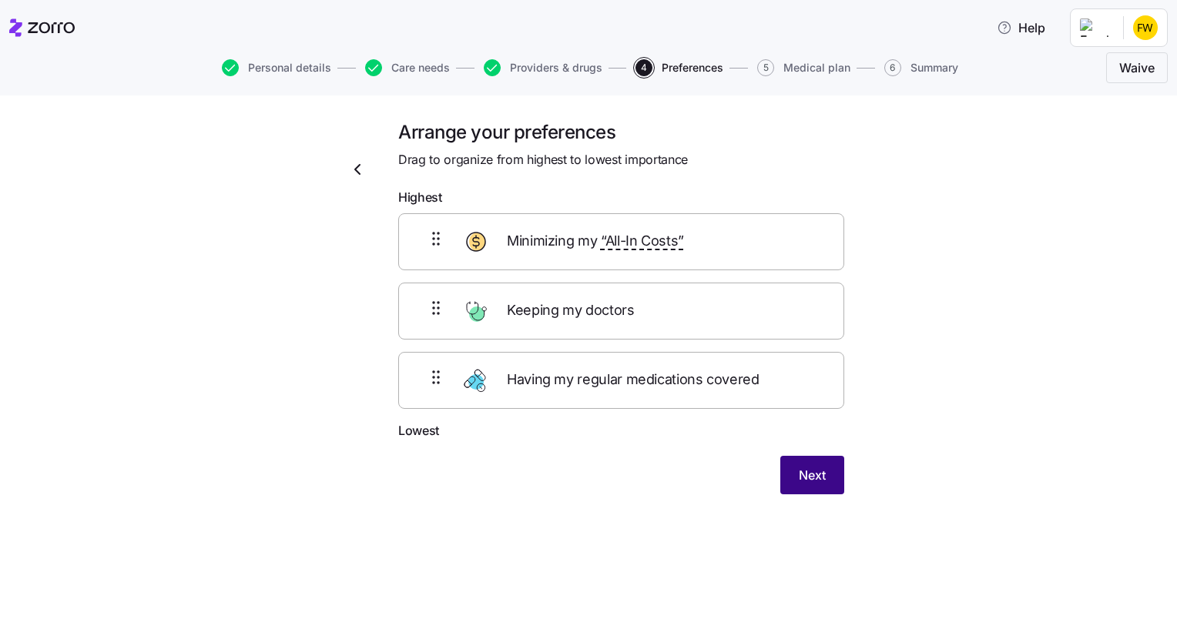
click at [824, 488] on button "Next" at bounding box center [812, 475] width 64 height 39
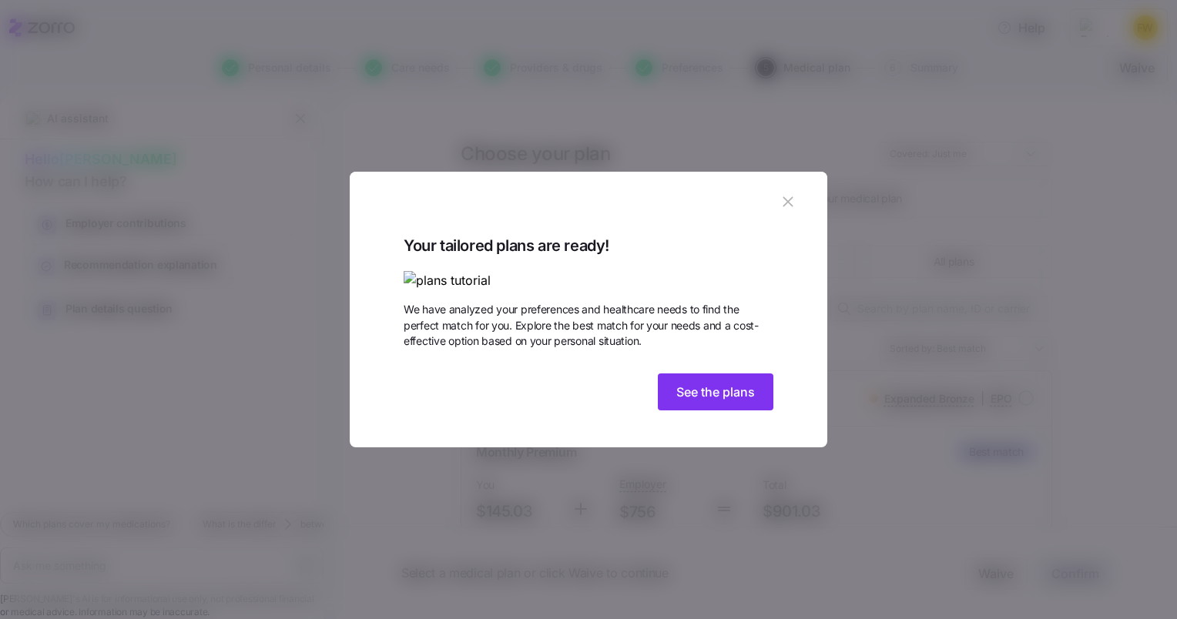
click at [518, 271] on img at bounding box center [589, 280] width 370 height 19
click at [705, 401] on span "See the plans" at bounding box center [715, 392] width 79 height 18
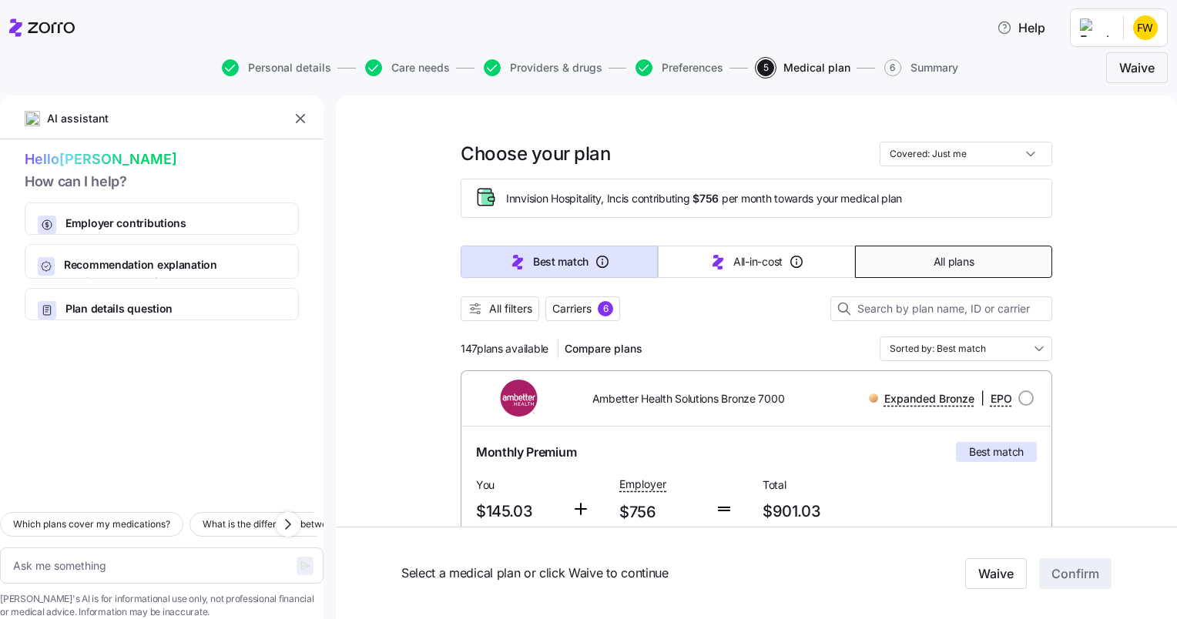
click at [942, 260] on span "All plans" at bounding box center [953, 261] width 40 height 15
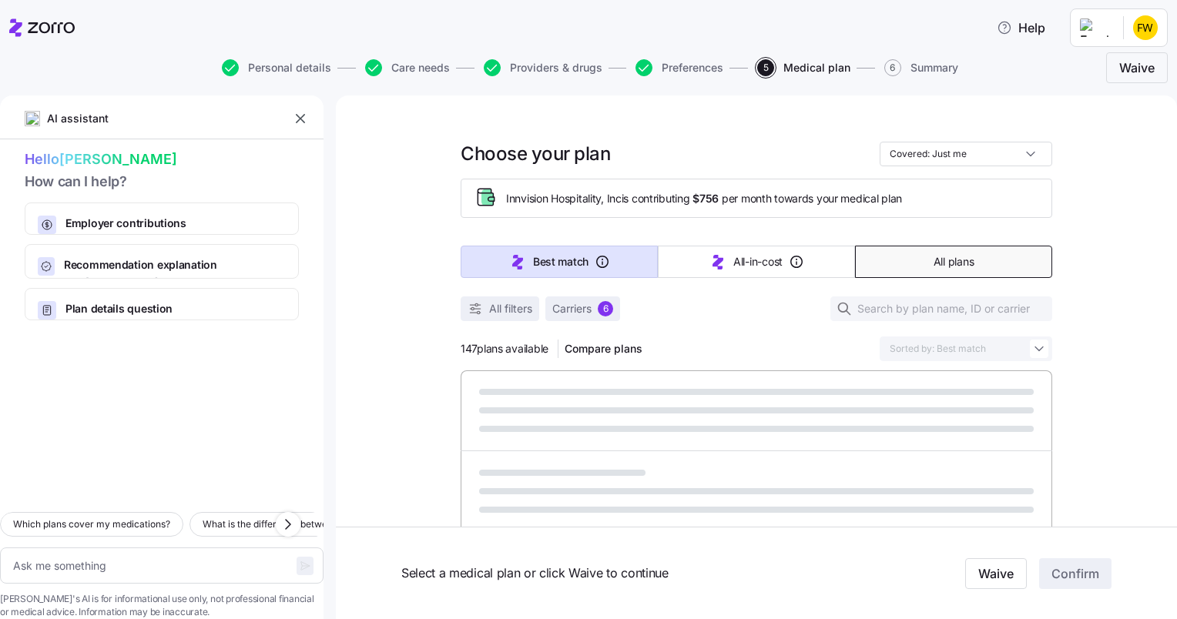
type textarea "x"
type input "Sorted by: Premium"
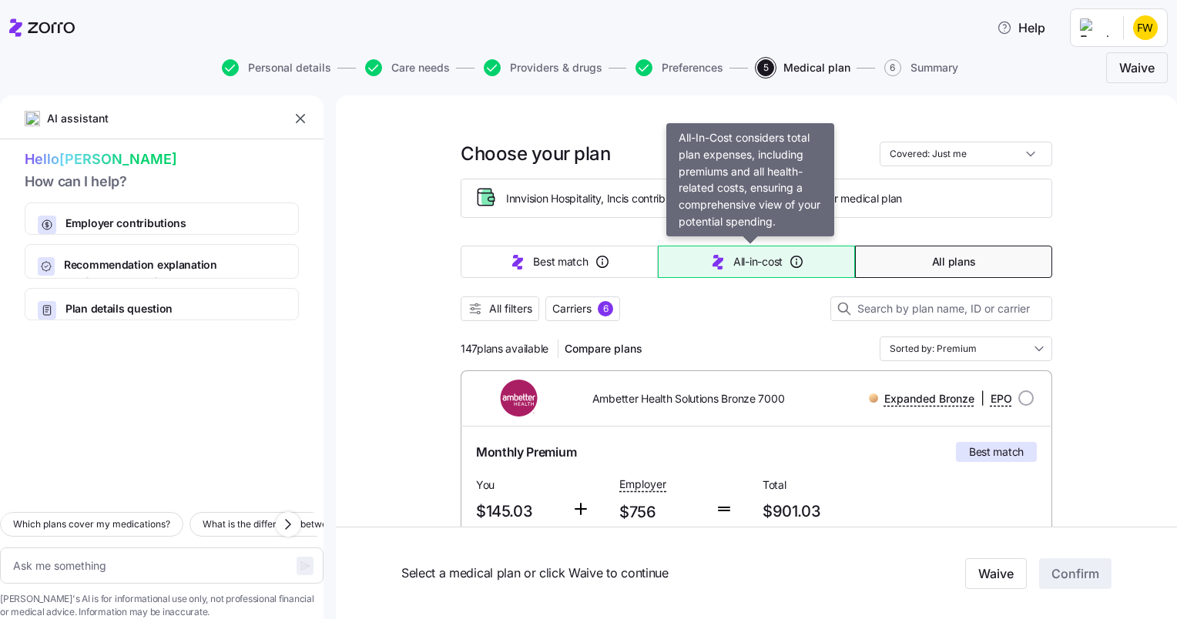
click at [736, 265] on span "All-in-cost" at bounding box center [757, 261] width 49 height 15
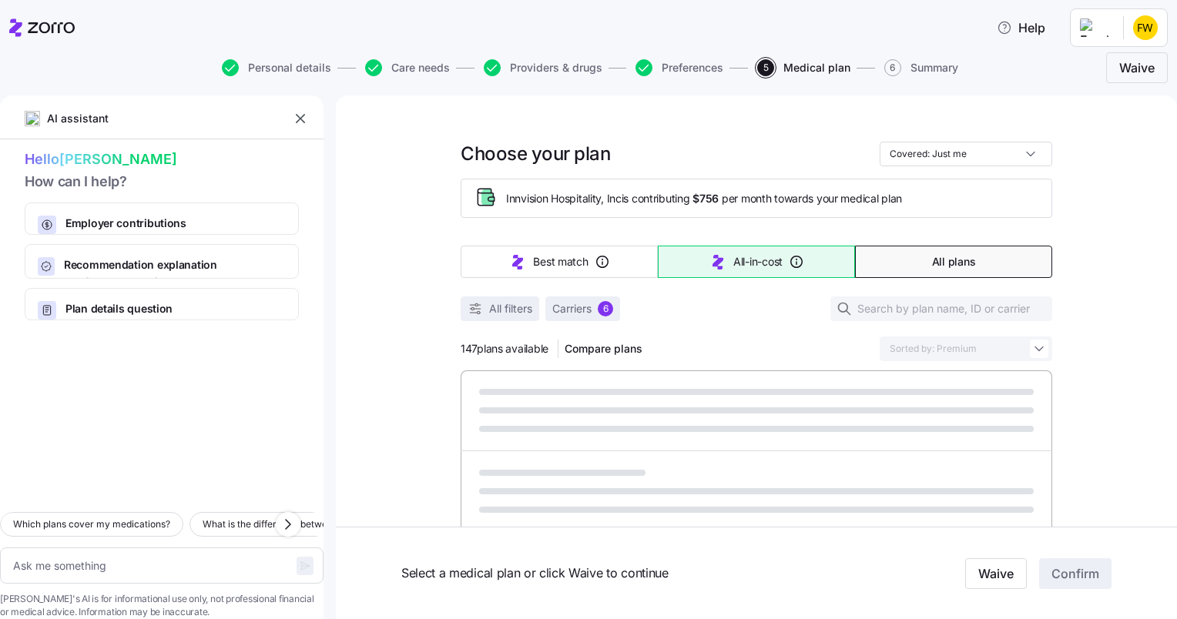
type textarea "x"
type input "Sorted by: All-in-cost"
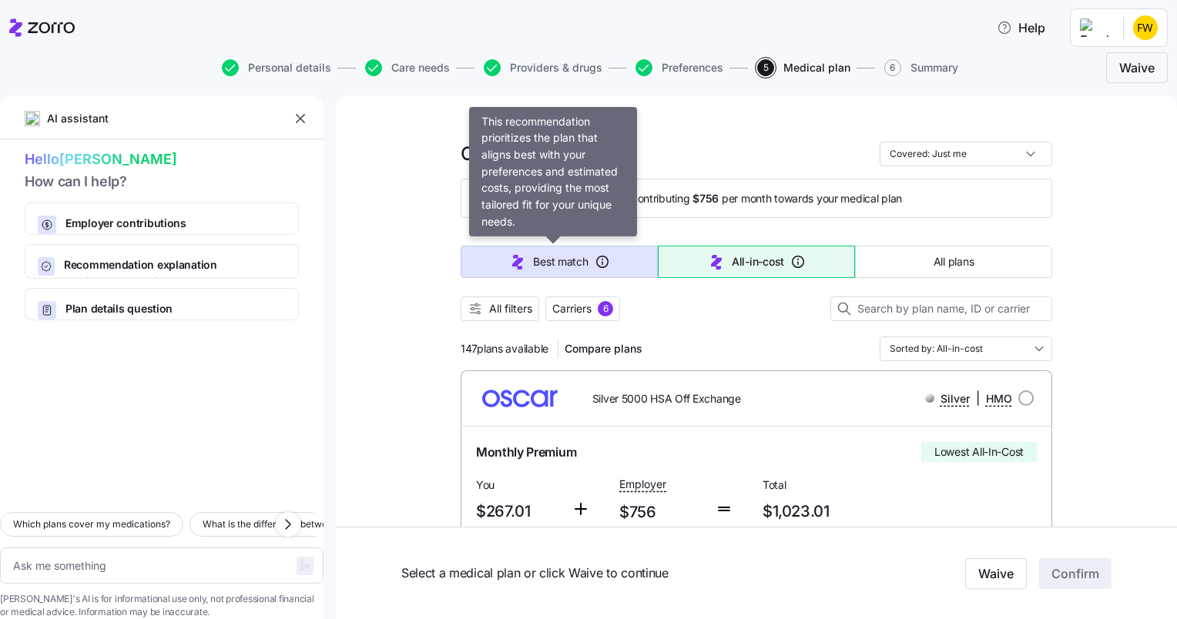
click at [539, 257] on span "Best match" at bounding box center [560, 261] width 55 height 15
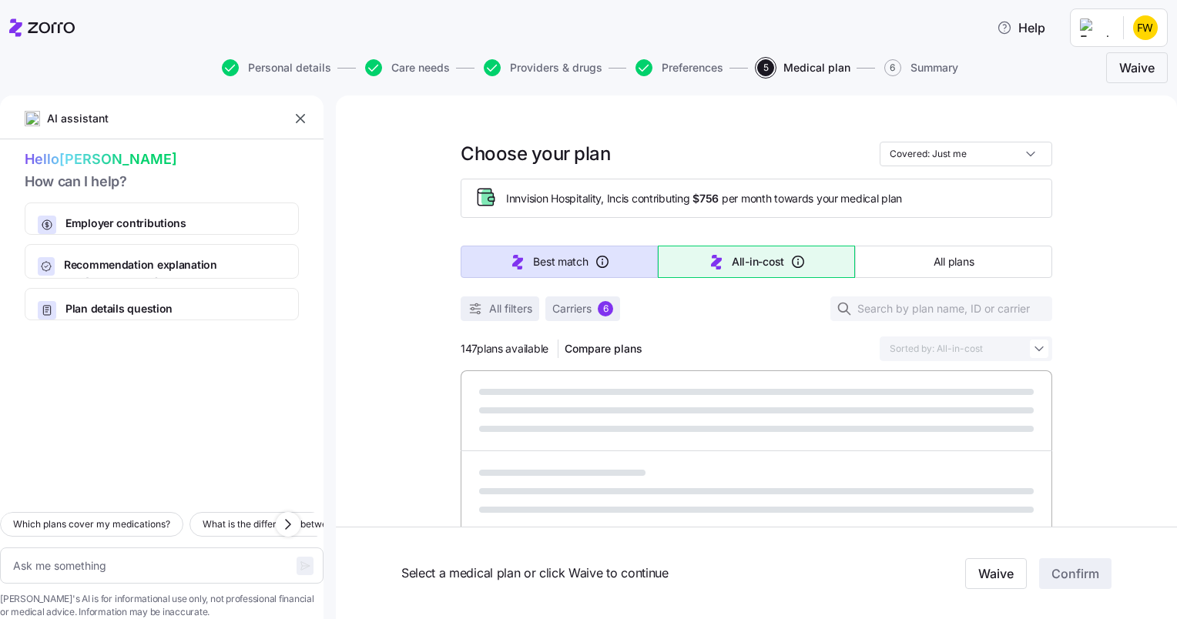
type textarea "x"
type input "Sorted by: Best match"
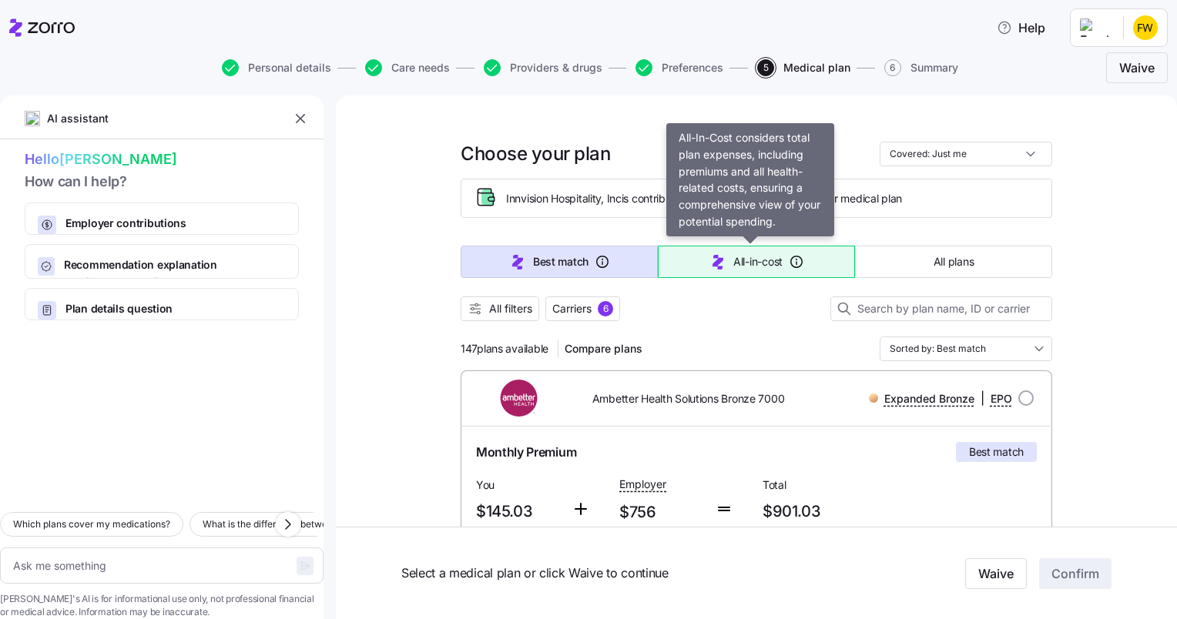
click at [757, 260] on span "All-in-cost" at bounding box center [757, 261] width 49 height 15
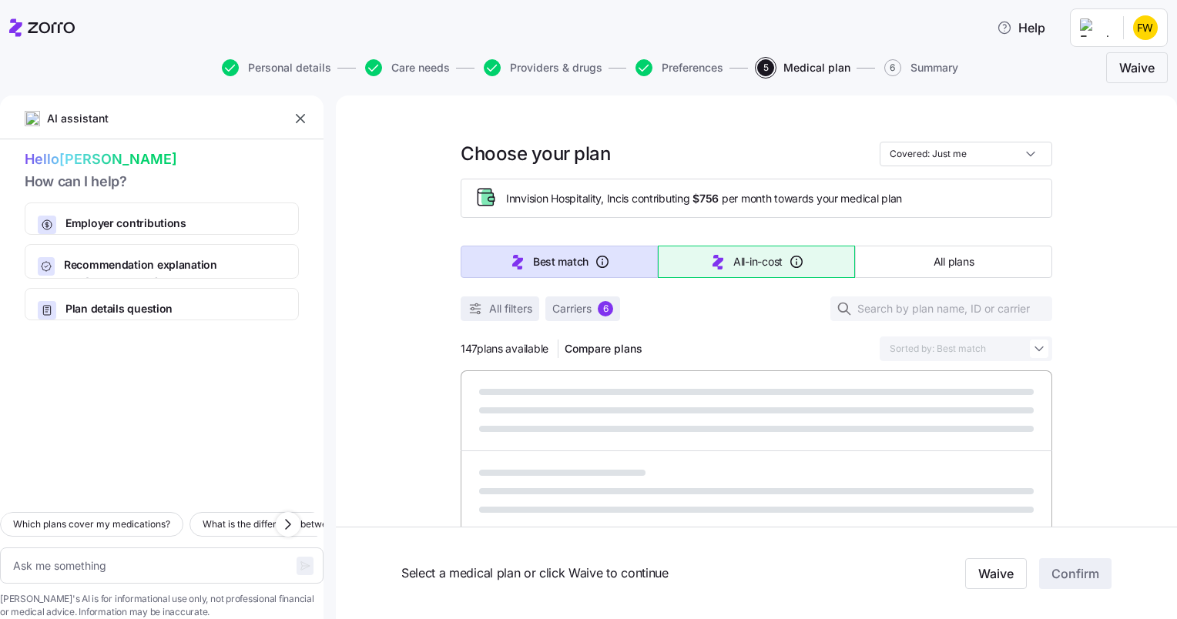
type textarea "x"
type input "Sorted by: All-in-cost"
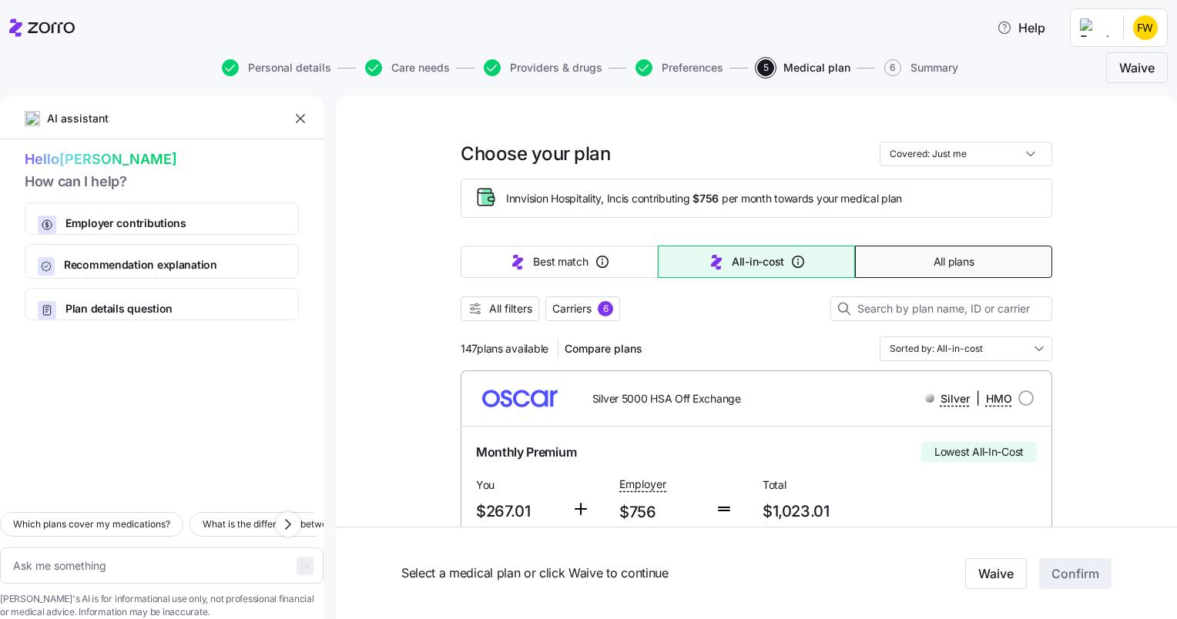
click at [950, 254] on span "All plans" at bounding box center [953, 261] width 40 height 15
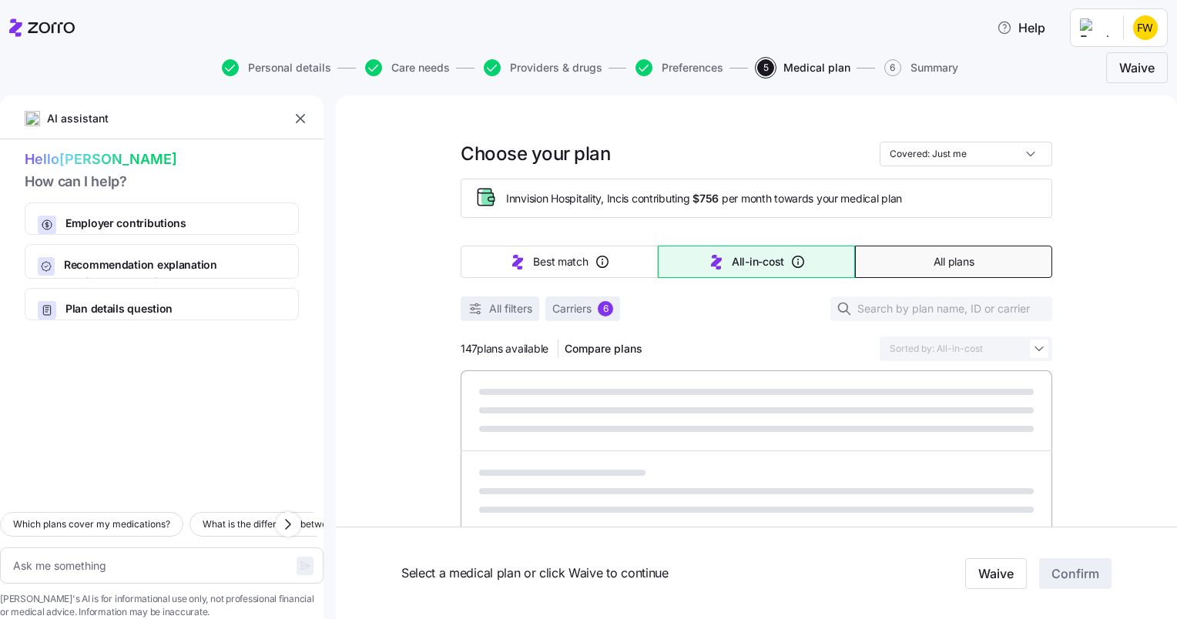
type textarea "x"
type input "Sorted by: Premium"
